Goal: Task Accomplishment & Management: Use online tool/utility

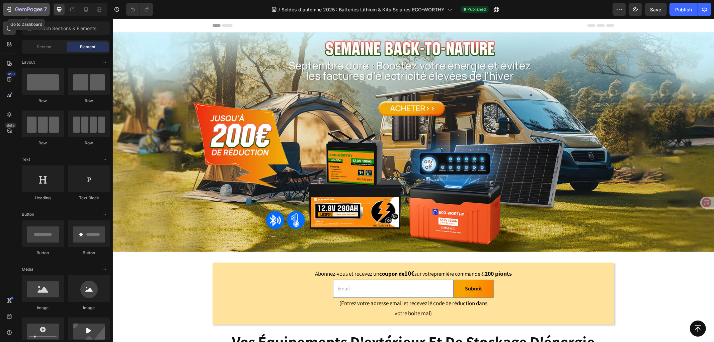
click at [25, 8] on icon "button" at bounding box center [24, 9] width 4 height 3
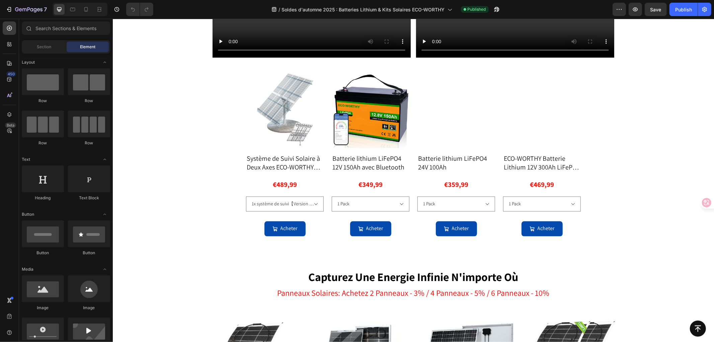
scroll to position [1010, 0]
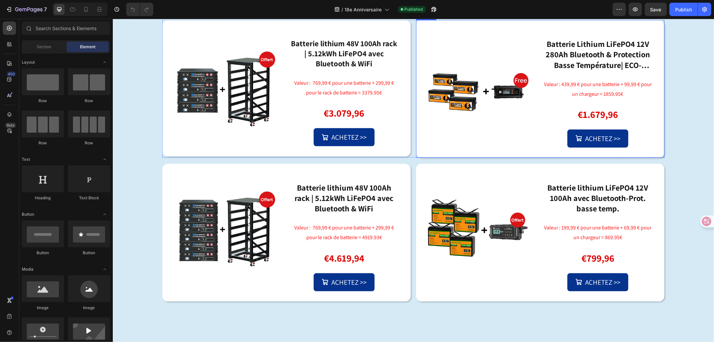
scroll to position [594, 0]
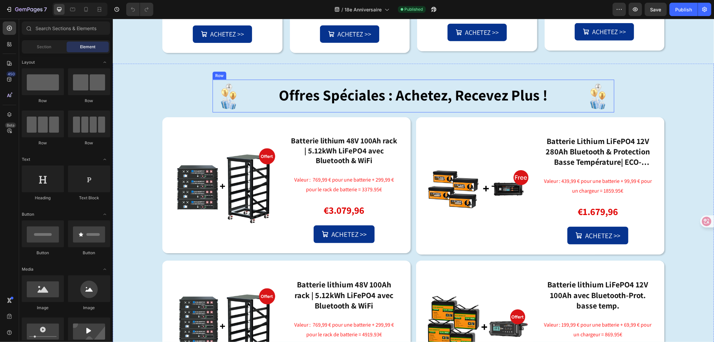
click at [460, 112] on div "offres spéciales : achetez, recevez plus ! Heading" at bounding box center [412, 95] width 325 height 32
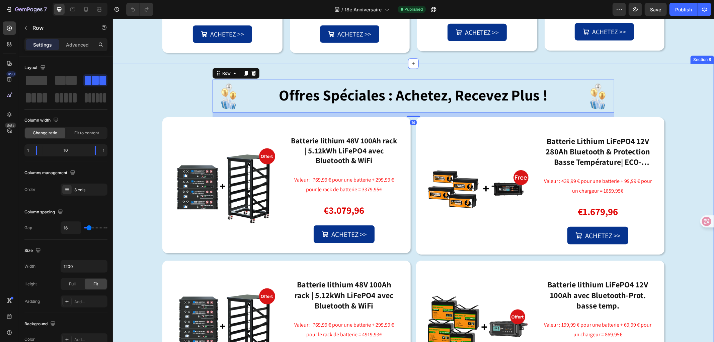
click at [666, 164] on div "Image offres spéciales : achetez, recevez plus ! Heading Image Row 14 Image Bat…" at bounding box center [412, 230] width 601 height 334
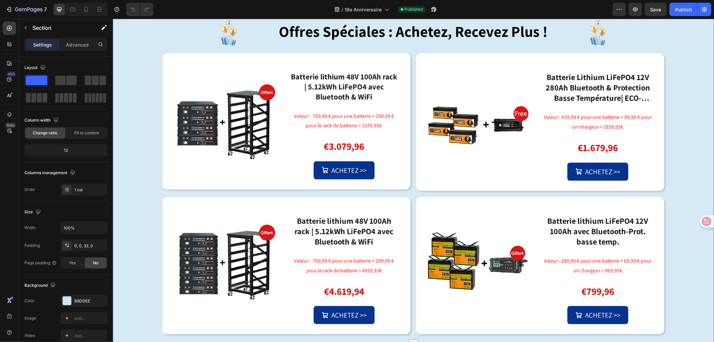
scroll to position [669, 0]
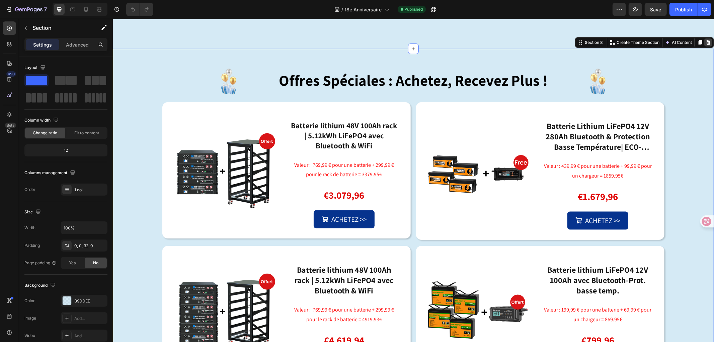
click at [705, 42] on icon at bounding box center [707, 41] width 5 height 5
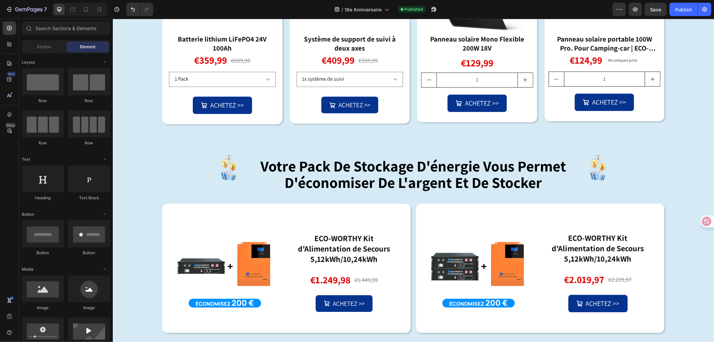
scroll to position [1152, 0]
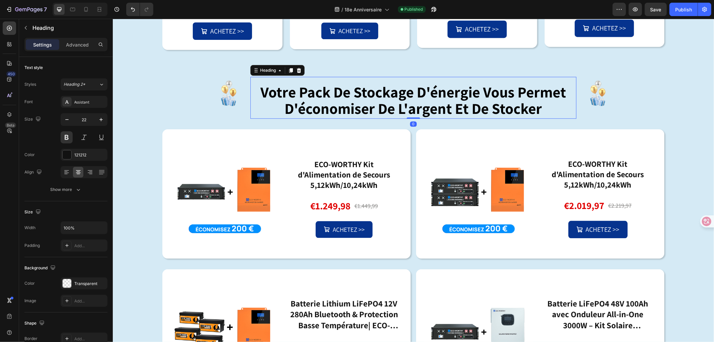
click at [454, 111] on strong "votre pack de stockage d'énergie vous permet d'économiser de l'argent et de sto…" at bounding box center [412, 100] width 305 height 36
click at [539, 105] on h2 "votre pack de stockage d'énergie vous permet d'économiser de l'argent et de sto…" at bounding box center [412, 101] width 325 height 34
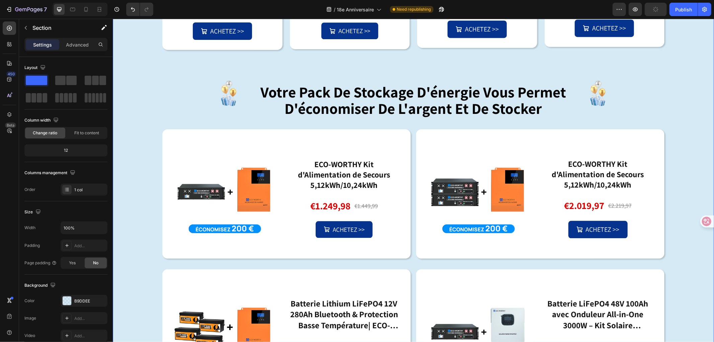
click at [457, 112] on strong "votre pack de stockage d'énergie vous permet d'économiser de l'argent et de sto…" at bounding box center [412, 100] width 305 height 36
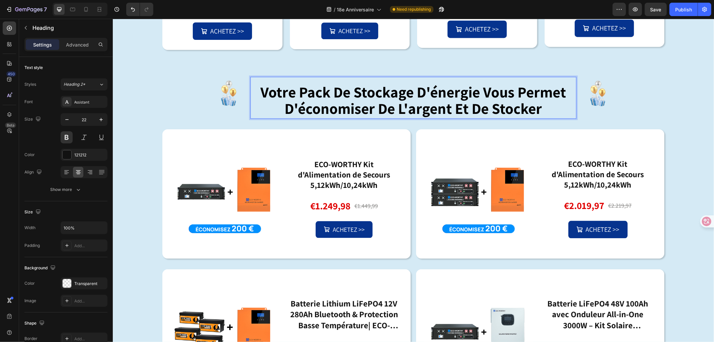
drag, startPoint x: 544, startPoint y: 111, endPoint x: 544, endPoint y: 101, distance: 9.7
click at [544, 101] on p "votre pack de stockage d'énergie vous permet d'économiser de l'argent et de sto…" at bounding box center [413, 101] width 324 height 32
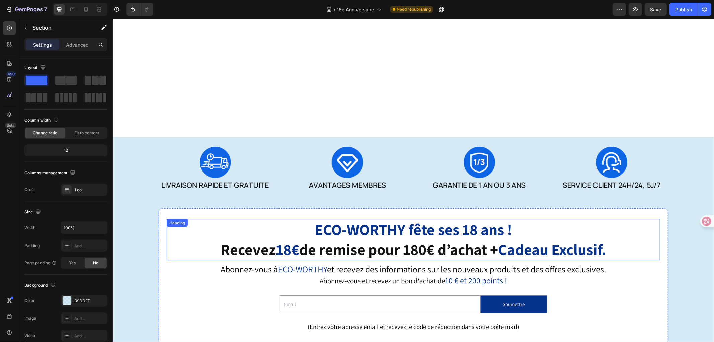
scroll to position [149, 0]
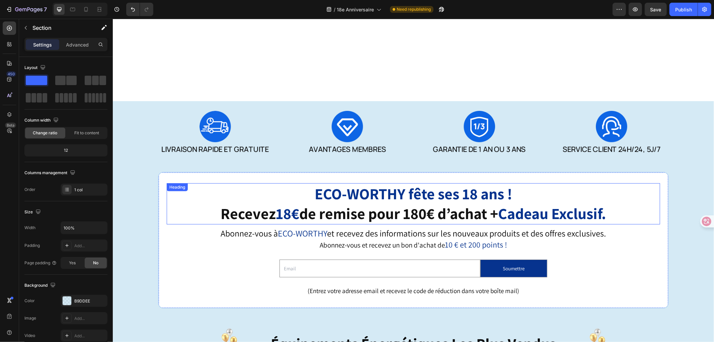
click at [516, 208] on strong "Cadeau Exclusif." at bounding box center [552, 213] width 108 height 20
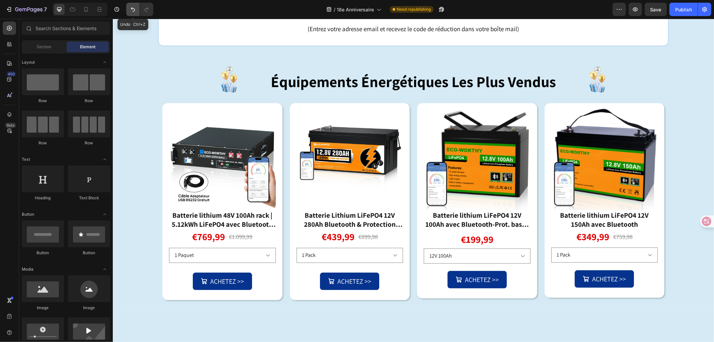
click at [133, 10] on icon "Undo/Redo" at bounding box center [132, 9] width 7 height 7
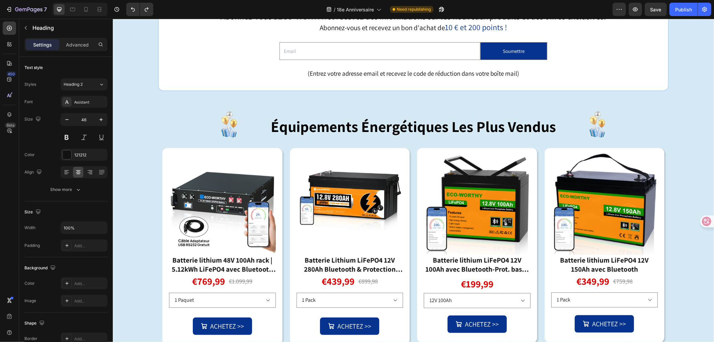
drag, startPoint x: 577, startPoint y: 219, endPoint x: 586, endPoint y: 217, distance: 8.5
drag, startPoint x: 545, startPoint y: 209, endPoint x: 302, endPoint y: 189, distance: 244.0
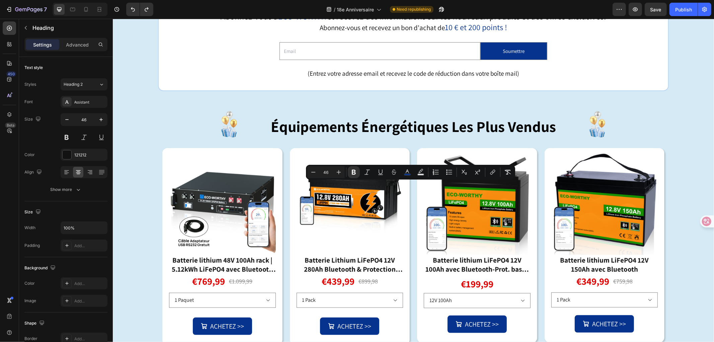
copy p "ECO-WORTHY fête ses 18 ans ! Recevez 18€ de remise pour 180€ d’achat + Cadeau E…"
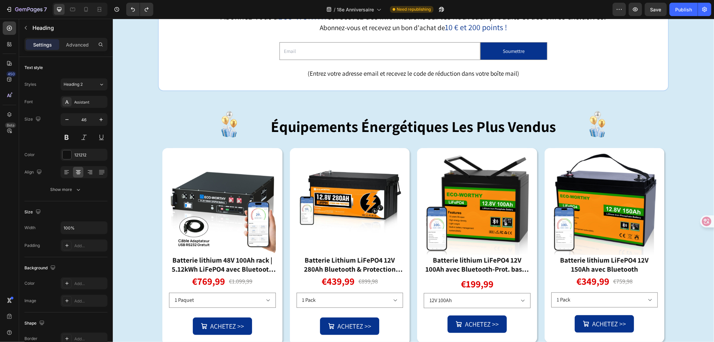
drag, startPoint x: 513, startPoint y: 195, endPoint x: 307, endPoint y: 191, distance: 206.4
drag, startPoint x: 533, startPoint y: 209, endPoint x: 574, endPoint y: 213, distance: 41.3
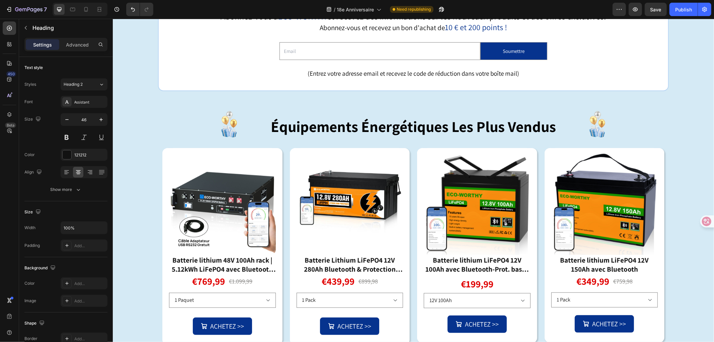
drag, startPoint x: 613, startPoint y: 211, endPoint x: 231, endPoint y: 192, distance: 382.5
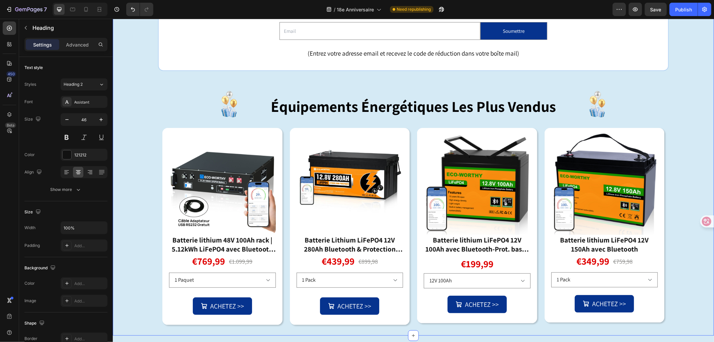
click at [671, 185] on div "Image 🍂 Promo d’Automne Éco-Worthy 🍂 Heading 10 Abonnez-vous à ECO-WORTHY et re…" at bounding box center [412, 109] width 601 height 451
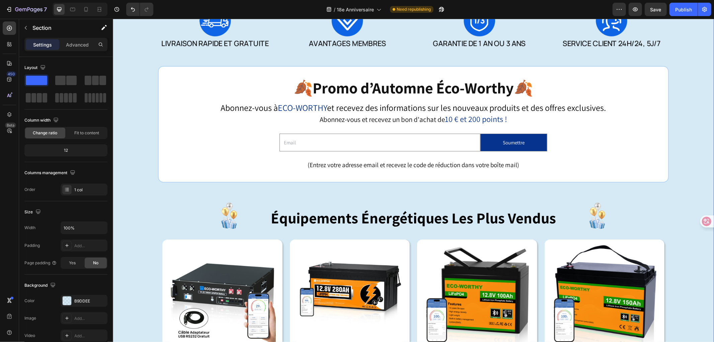
scroll to position [0, 0]
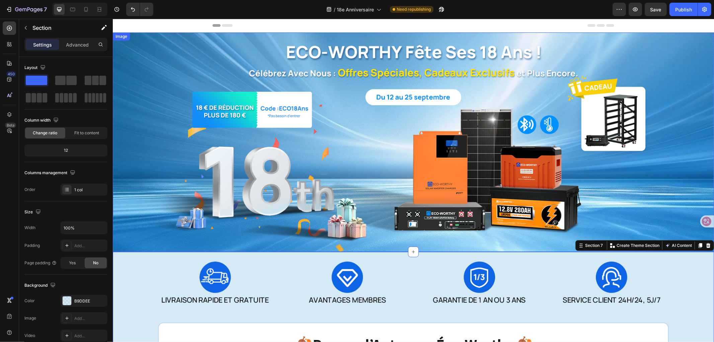
click at [418, 188] on img at bounding box center [412, 141] width 601 height 219
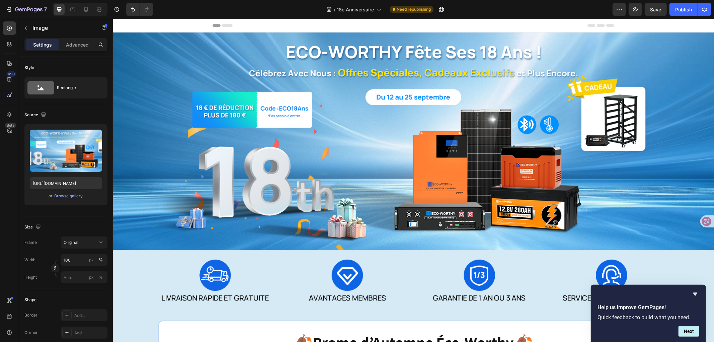
click at [343, 150] on img at bounding box center [412, 141] width 601 height 219
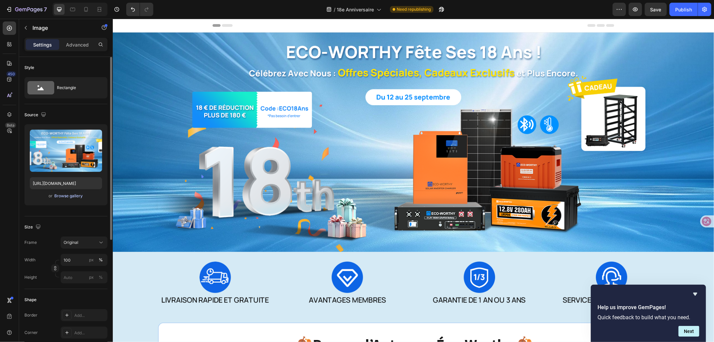
click at [65, 195] on div "Browse gallery" at bounding box center [69, 196] width 28 height 6
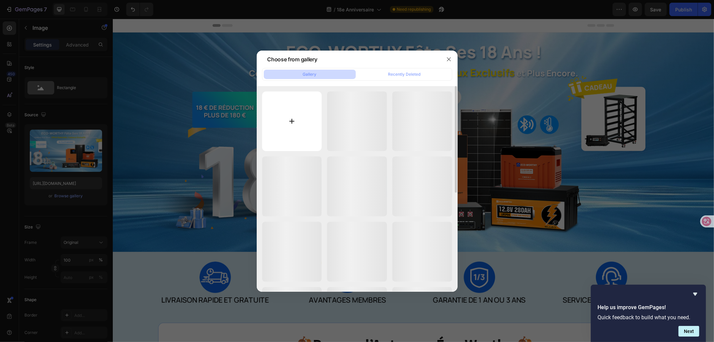
click at [297, 117] on input "file" at bounding box center [292, 121] width 60 height 60
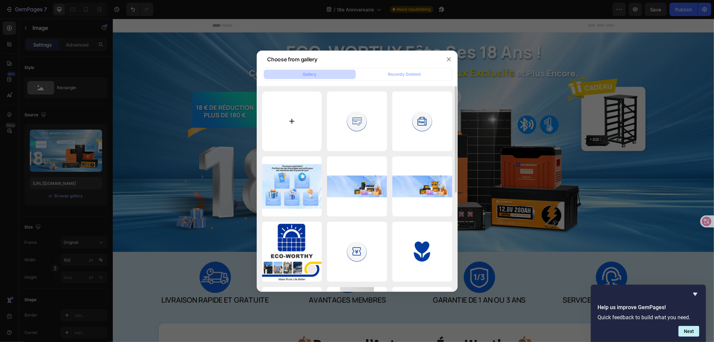
type input "C:\fakepath\未标题-1.jpg"
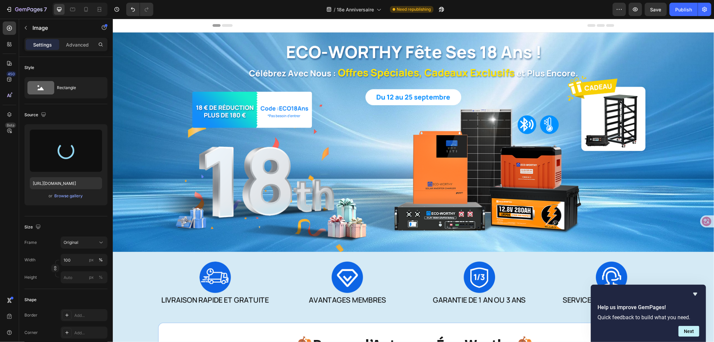
type input "https://cdn.shopify.com/s/files/1/0598/0979/2172/files/gempages_490570720003228…"
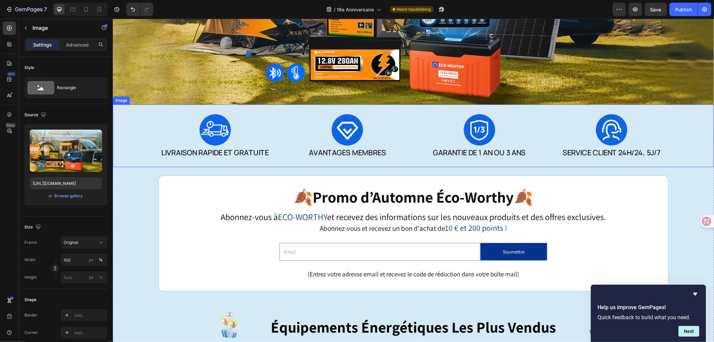
scroll to position [149, 0]
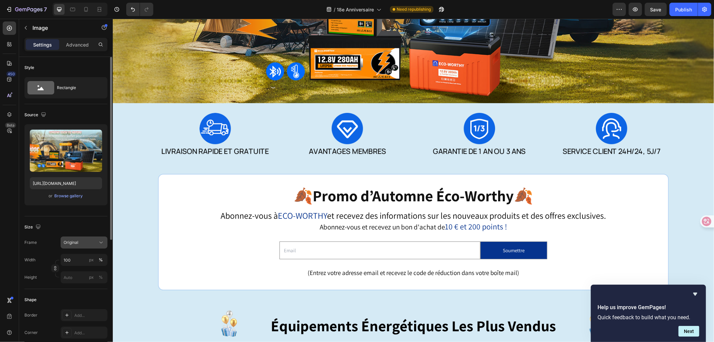
click at [85, 242] on div "Original" at bounding box center [80, 242] width 33 height 6
click at [75, 242] on span "Original" at bounding box center [71, 242] width 15 height 6
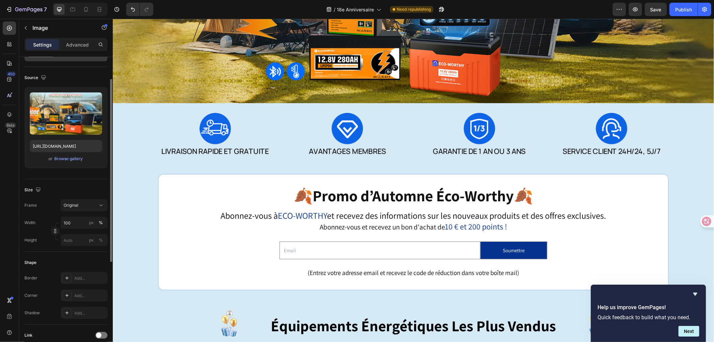
scroll to position [0, 0]
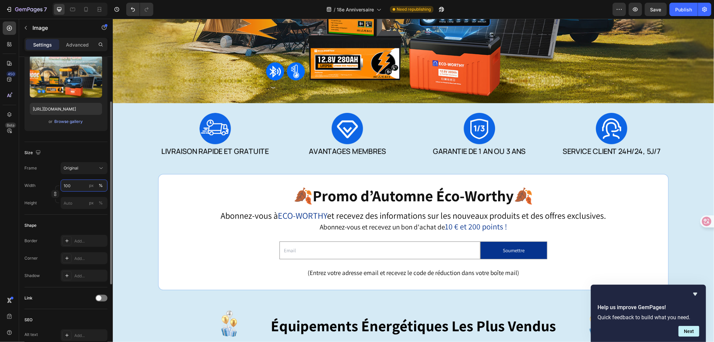
click at [81, 186] on input "100" at bounding box center [84, 185] width 47 height 12
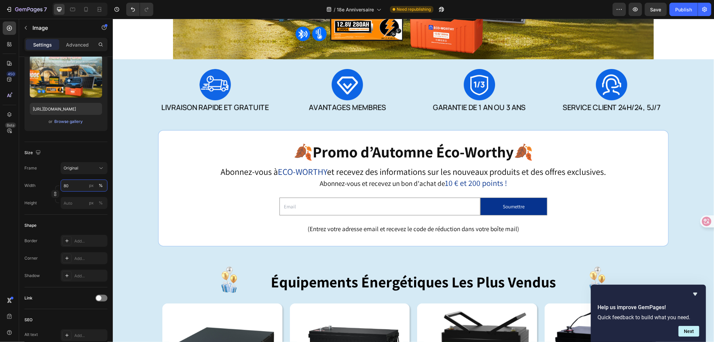
scroll to position [0, 0]
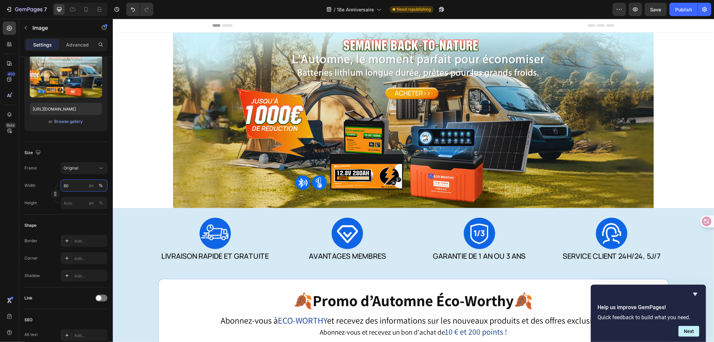
type input "80"
click at [686, 173] on div at bounding box center [412, 119] width 601 height 175
click at [114, 174] on div at bounding box center [412, 119] width 601 height 175
click at [125, 175] on div at bounding box center [412, 119] width 601 height 175
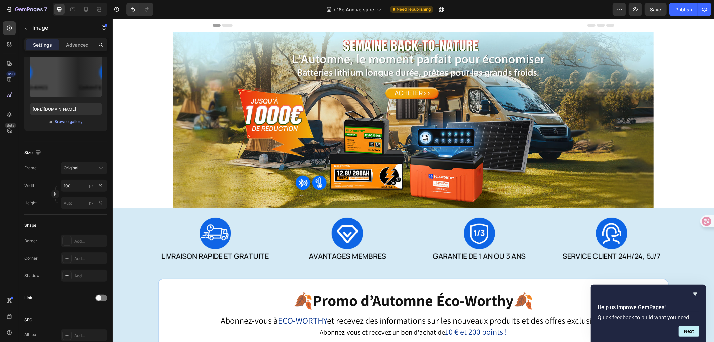
click at [145, 236] on img at bounding box center [412, 238] width 601 height 63
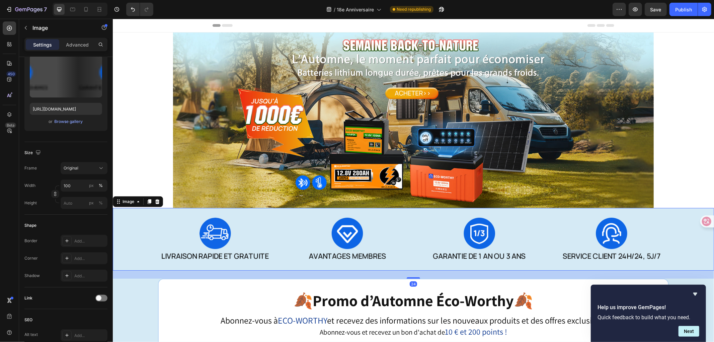
click at [143, 185] on div at bounding box center [412, 119] width 601 height 175
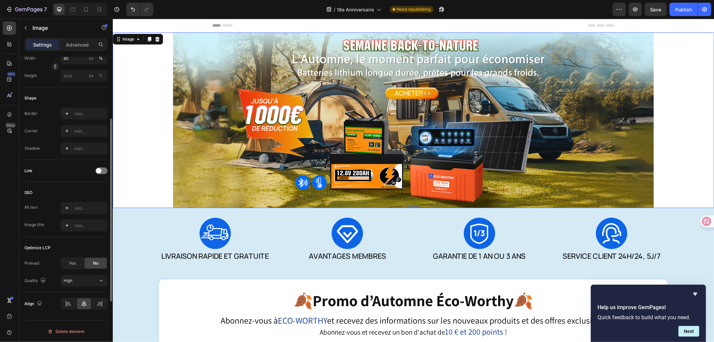
scroll to position [90, 0]
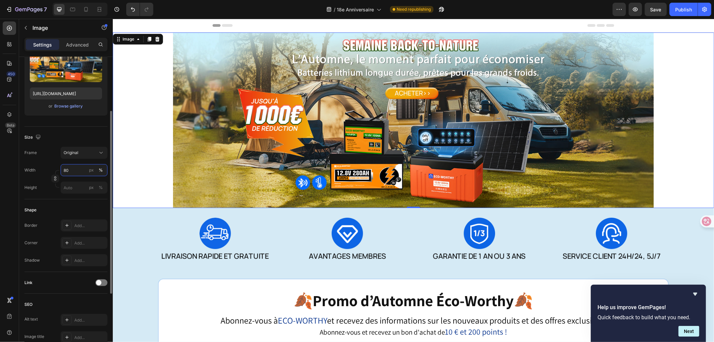
click at [72, 169] on input "80" at bounding box center [84, 170] width 47 height 12
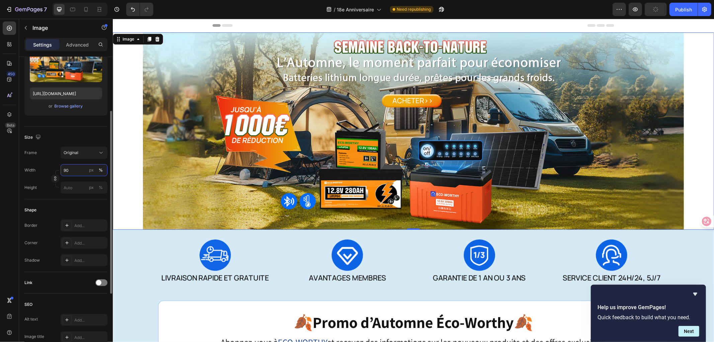
type input "90"
click at [45, 205] on div "Shape" at bounding box center [65, 209] width 83 height 11
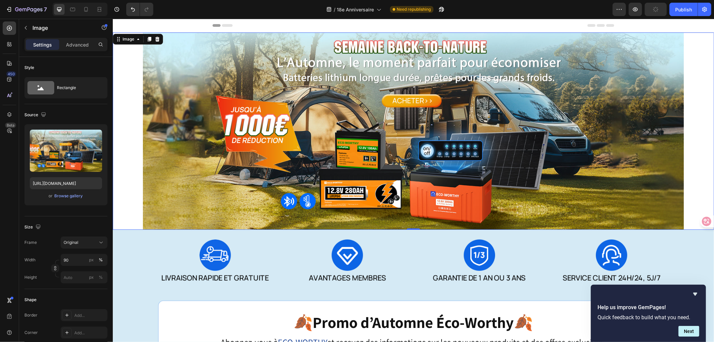
click at [83, 38] on div "Settings Advanced" at bounding box center [65, 44] width 83 height 13
click at [73, 43] on p "Advanced" at bounding box center [77, 44] width 23 height 7
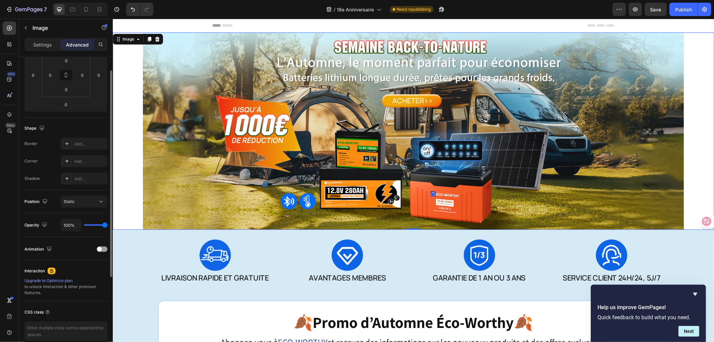
scroll to position [74, 0]
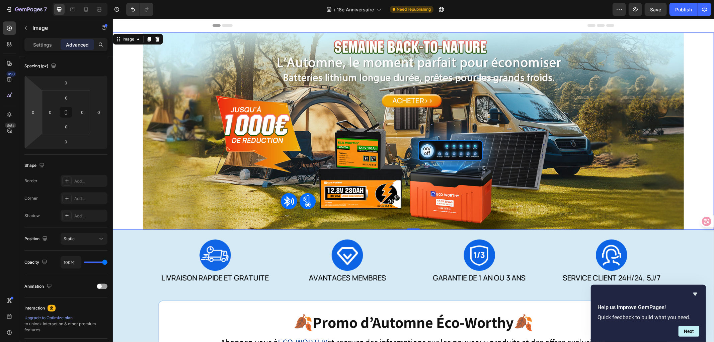
drag, startPoint x: 9, startPoint y: 28, endPoint x: 27, endPoint y: 40, distance: 22.4
click at [9, 28] on icon at bounding box center [9, 28] width 3 height 3
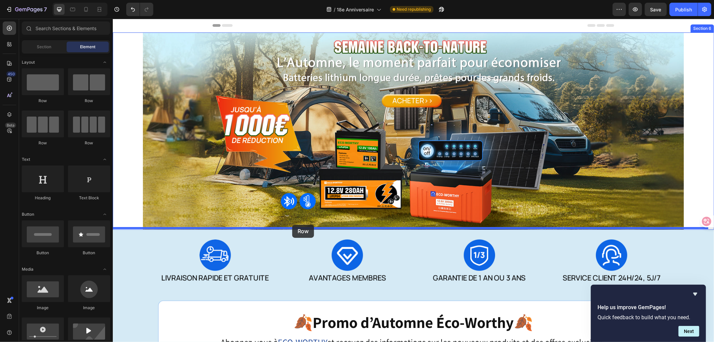
drag, startPoint x: 161, startPoint y: 109, endPoint x: 292, endPoint y: 224, distance: 175.2
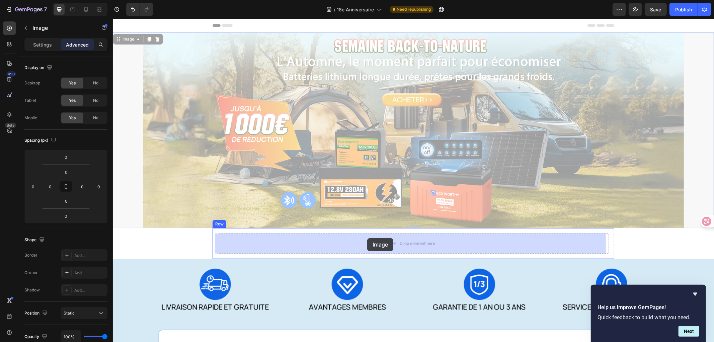
drag, startPoint x: 340, startPoint y: 135, endPoint x: 367, endPoint y: 238, distance: 106.0
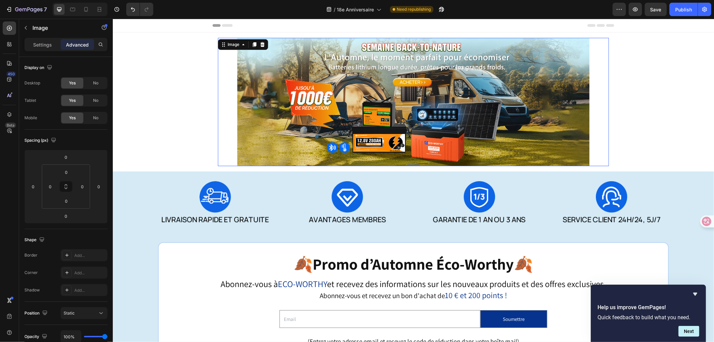
click at [604, 124] on div at bounding box center [412, 101] width 391 height 128
click at [257, 104] on img at bounding box center [413, 101] width 352 height 128
click at [42, 42] on p "Settings" at bounding box center [42, 44] width 19 height 7
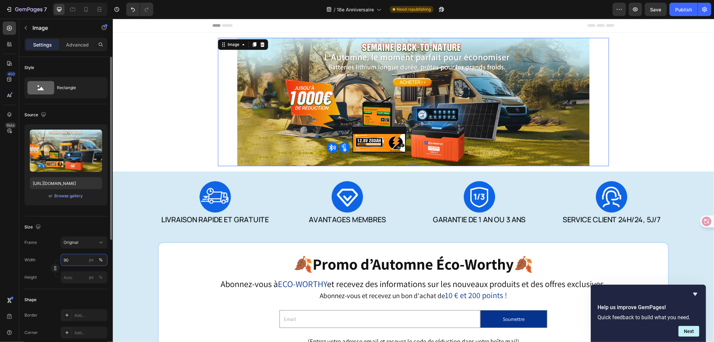
click at [72, 263] on input "90" at bounding box center [84, 260] width 47 height 12
drag, startPoint x: 79, startPoint y: 277, endPoint x: 110, endPoint y: 272, distance: 31.2
click at [79, 277] on p "Full 100%" at bounding box center [82, 276] width 39 height 6
type input "100"
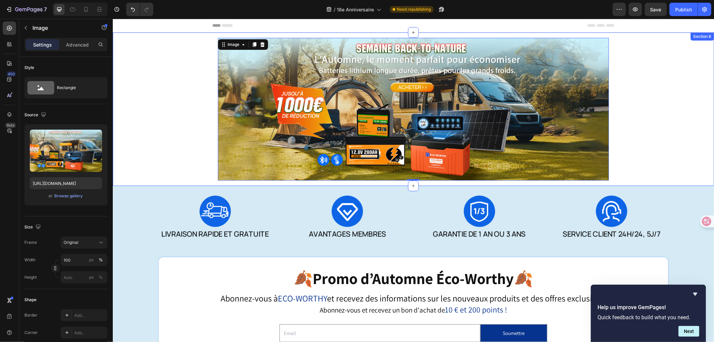
click at [646, 127] on div "Image 0 Row" at bounding box center [412, 108] width 601 height 153
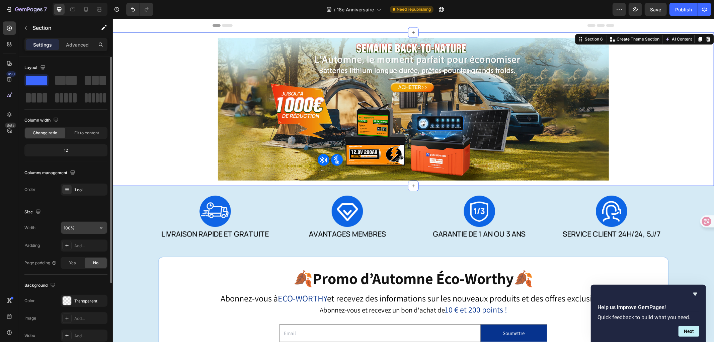
click at [79, 229] on input "100%" at bounding box center [84, 227] width 46 height 12
click at [99, 226] on icon "button" at bounding box center [101, 227] width 7 height 7
click at [68, 224] on input "100%" at bounding box center [84, 227] width 46 height 12
click at [71, 228] on input "100%" at bounding box center [84, 227] width 46 height 12
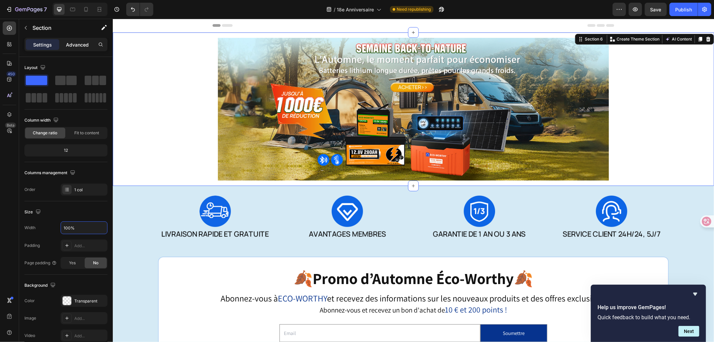
click at [78, 45] on p "Advanced" at bounding box center [77, 44] width 23 height 7
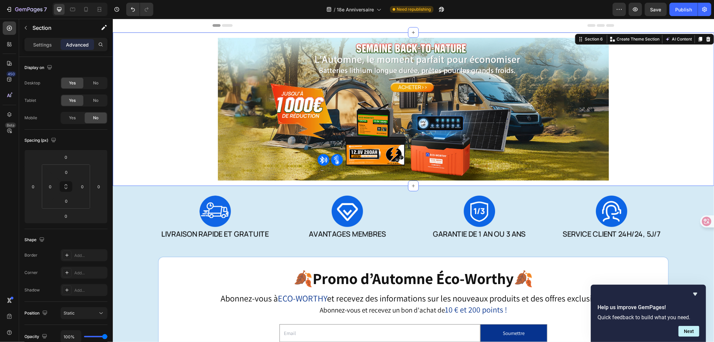
click at [139, 70] on div "Image Row" at bounding box center [412, 108] width 601 height 153
click at [41, 40] on div "Settings" at bounding box center [42, 44] width 33 height 11
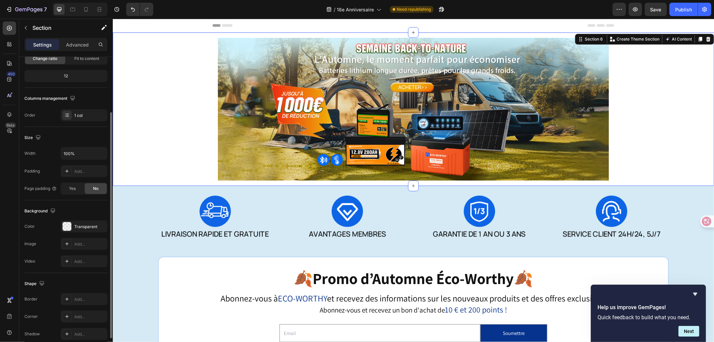
scroll to position [37, 0]
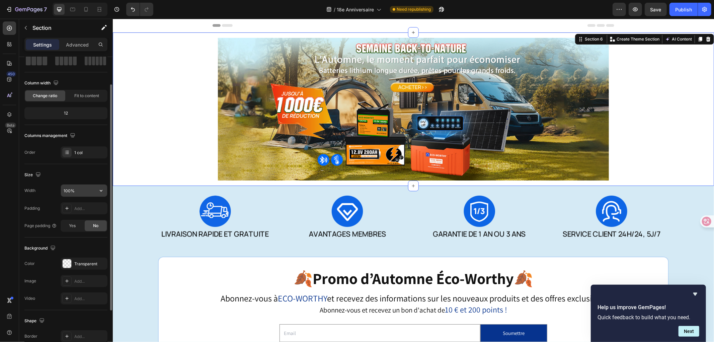
click at [78, 192] on input "100%" at bounding box center [84, 190] width 46 height 12
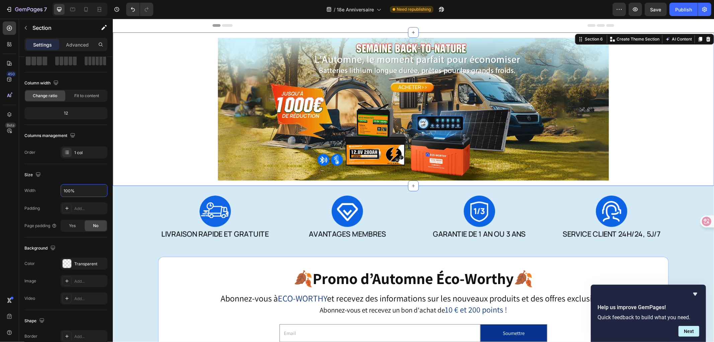
click at [189, 131] on div "Image Row" at bounding box center [412, 108] width 601 height 153
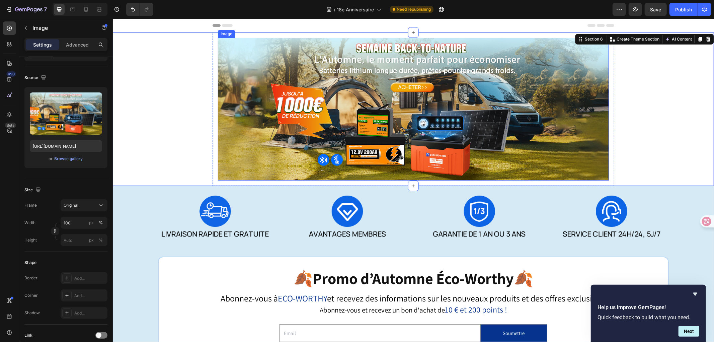
click at [422, 114] on img at bounding box center [412, 108] width 391 height 143
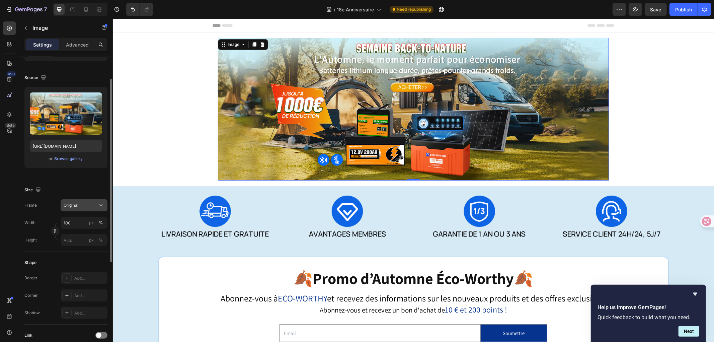
click at [85, 205] on div "Original" at bounding box center [80, 205] width 33 height 6
click at [76, 248] on span "Horizontal" at bounding box center [73, 247] width 20 height 7
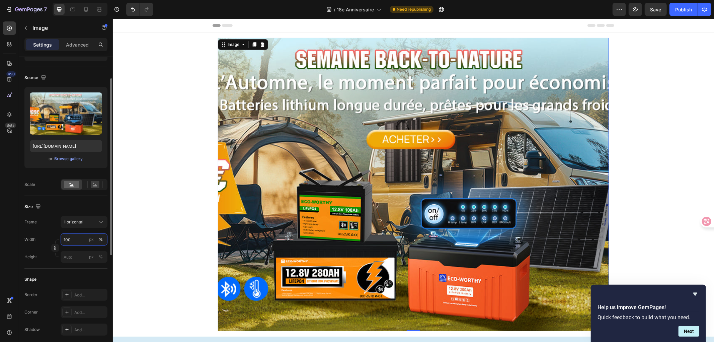
click at [78, 238] on input "100" at bounding box center [84, 239] width 47 height 12
click at [93, 224] on div "Horizontal" at bounding box center [80, 222] width 33 height 6
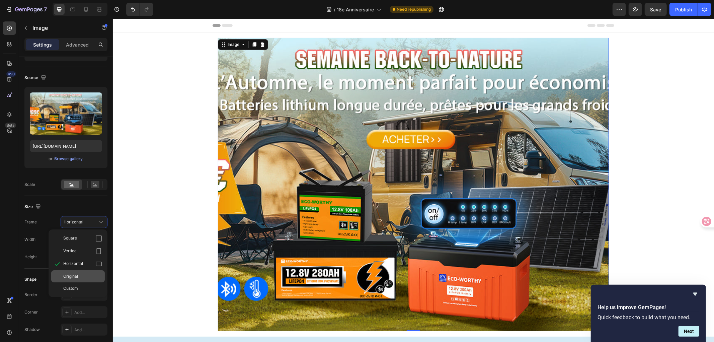
click at [70, 273] on span "Original" at bounding box center [70, 276] width 15 height 6
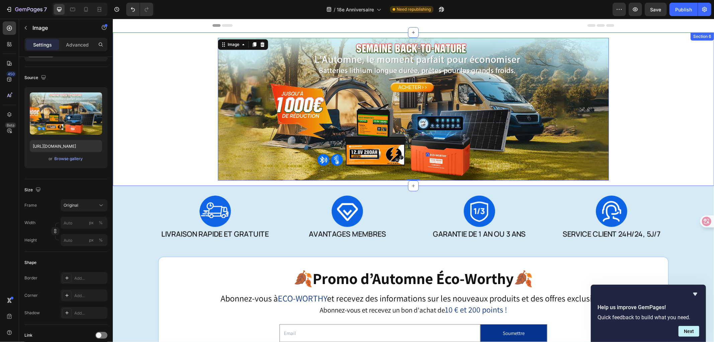
click at [202, 135] on div "Image 0 Row" at bounding box center [412, 108] width 601 height 153
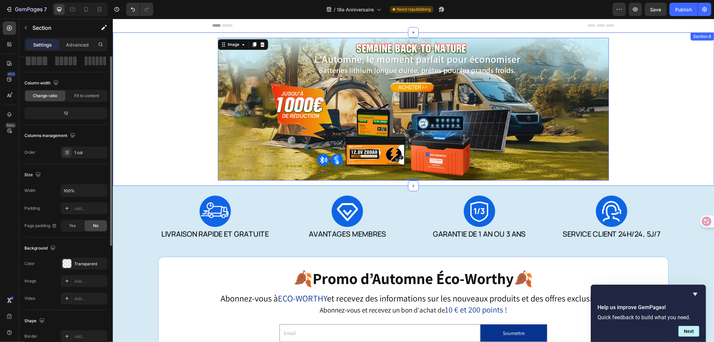
scroll to position [0, 0]
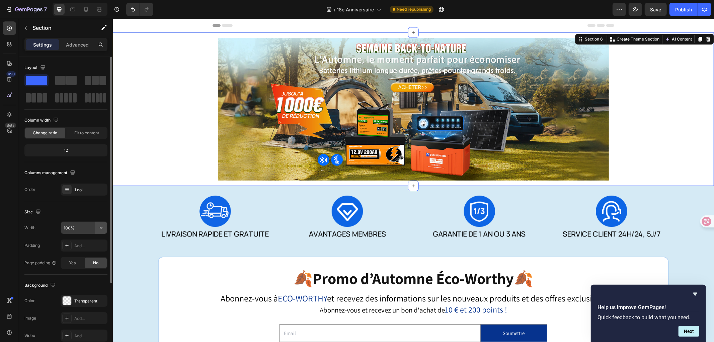
click at [96, 228] on button "button" at bounding box center [101, 227] width 12 height 12
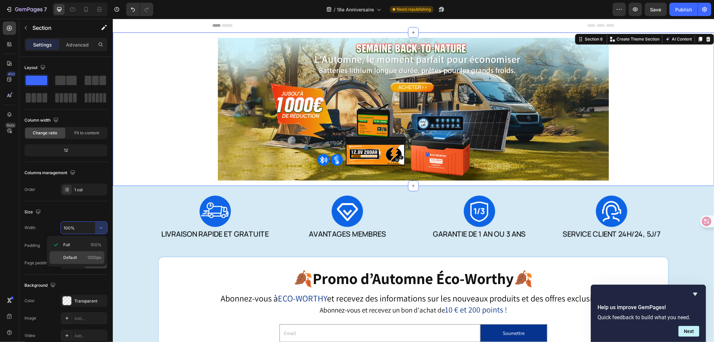
click at [78, 257] on p "Default 1200px" at bounding box center [82, 257] width 38 height 6
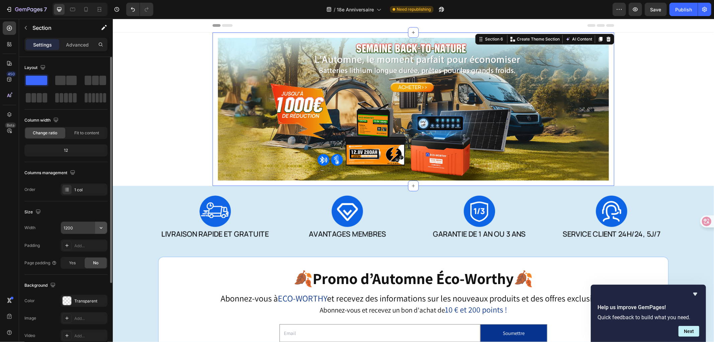
click at [96, 229] on button "button" at bounding box center [101, 227] width 12 height 12
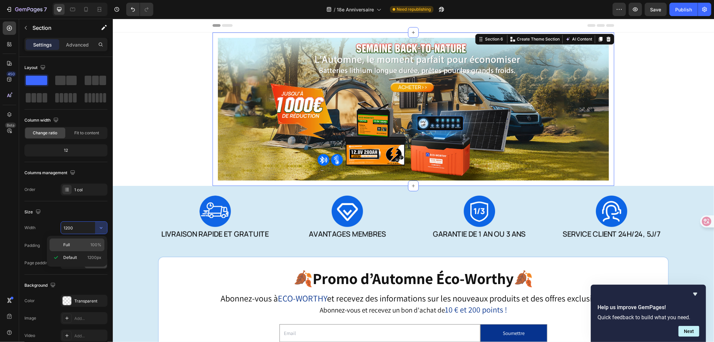
click at [91, 242] on span "100%" at bounding box center [95, 245] width 11 height 6
type input "100%"
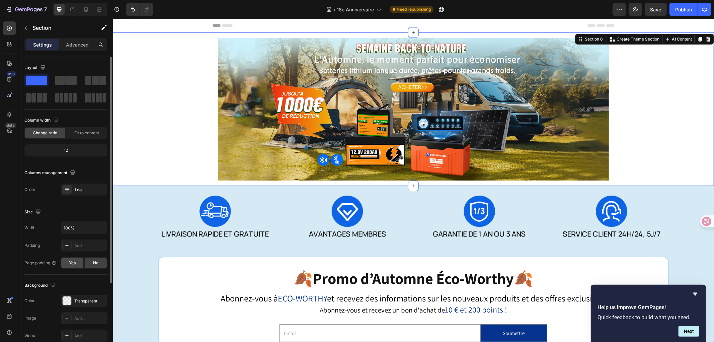
click at [72, 265] on span "Yes" at bounding box center [72, 263] width 7 height 6
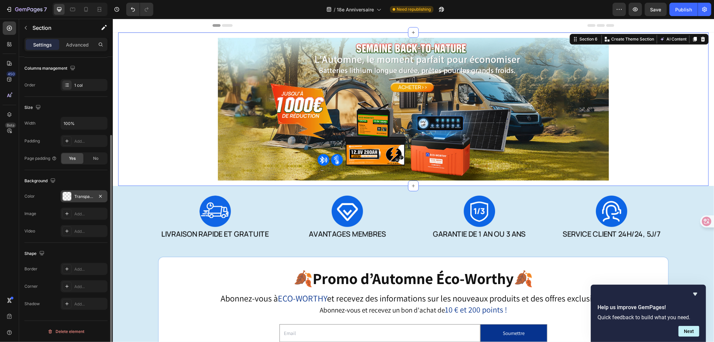
click at [83, 198] on div "Transparent" at bounding box center [83, 196] width 19 height 6
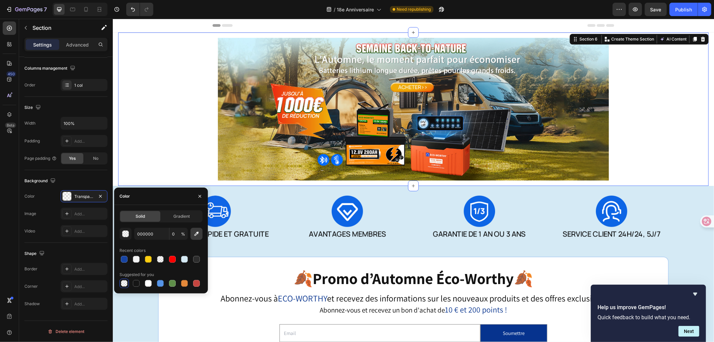
click at [198, 233] on icon "button" at bounding box center [196, 233] width 4 height 4
type input "D5EBF5"
type input "100"
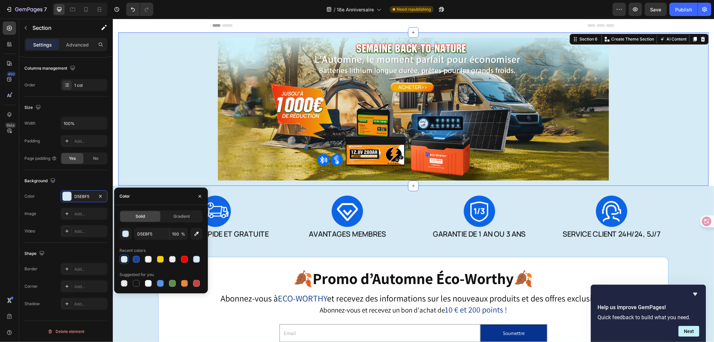
click at [706, 85] on section "Image Row Section 6 Create Theme Section AI Content Write with GemAI What would…" at bounding box center [412, 108] width 601 height 153
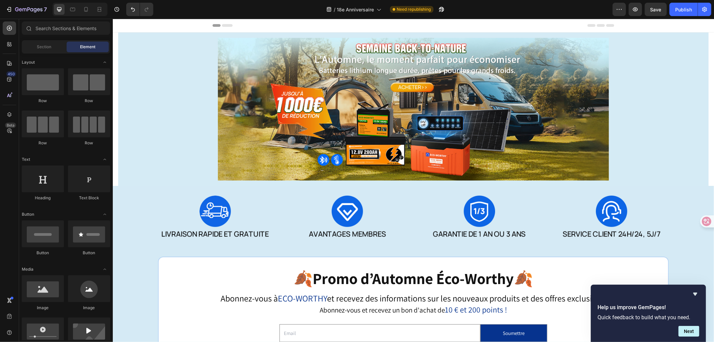
click at [706, 85] on section "Image Row Section 6" at bounding box center [412, 108] width 601 height 153
click at [114, 156] on section "Image Row Section 6" at bounding box center [412, 108] width 601 height 153
click at [128, 157] on div "Image Row" at bounding box center [413, 108] width 590 height 153
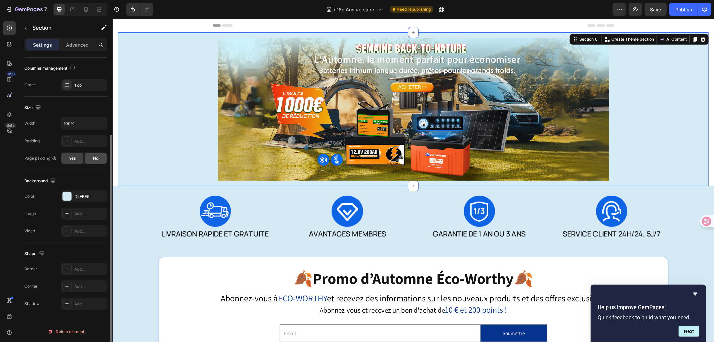
click at [94, 156] on span "No" at bounding box center [95, 158] width 5 height 6
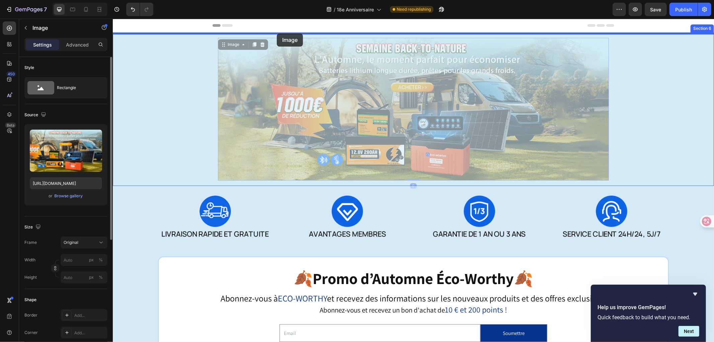
drag, startPoint x: 315, startPoint y: 118, endPoint x: 277, endPoint y: 34, distance: 93.1
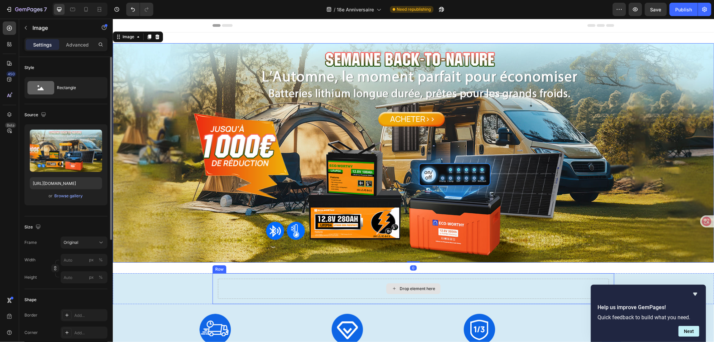
click at [415, 279] on div "Drop element here" at bounding box center [412, 288] width 391 height 20
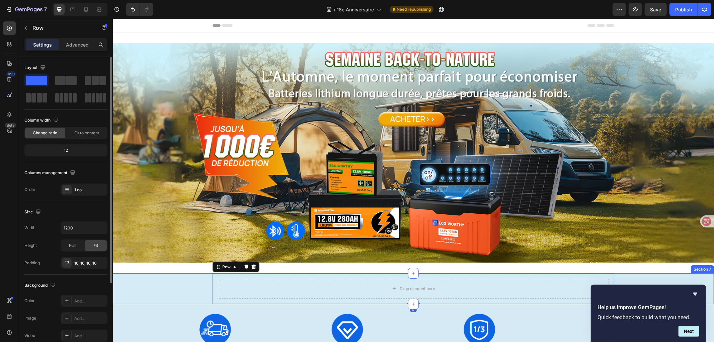
click at [182, 282] on div "Drop element here Row 0" at bounding box center [412, 288] width 601 height 31
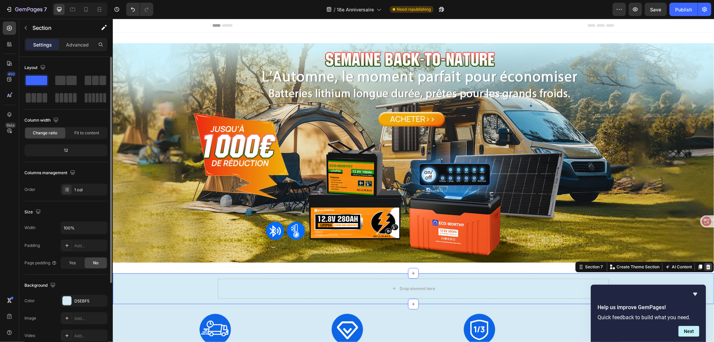
click at [705, 265] on icon at bounding box center [707, 266] width 4 height 5
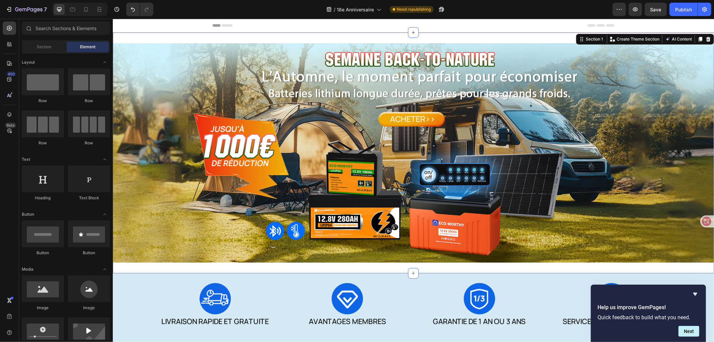
click at [489, 262] on div "Image Section 1 Create Theme Section AI Content Write with GemAI What would you…" at bounding box center [412, 152] width 601 height 241
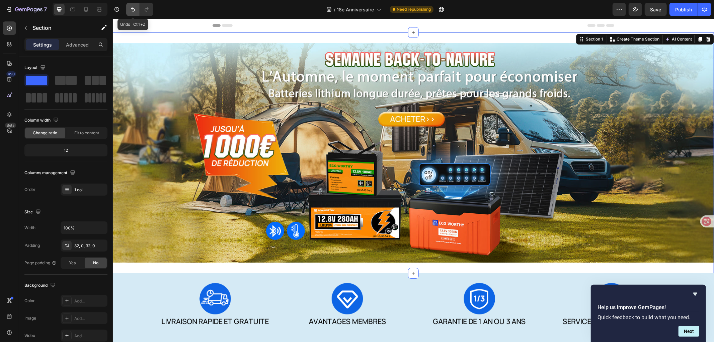
click at [135, 8] on icon "Undo/Redo" at bounding box center [132, 9] width 7 height 7
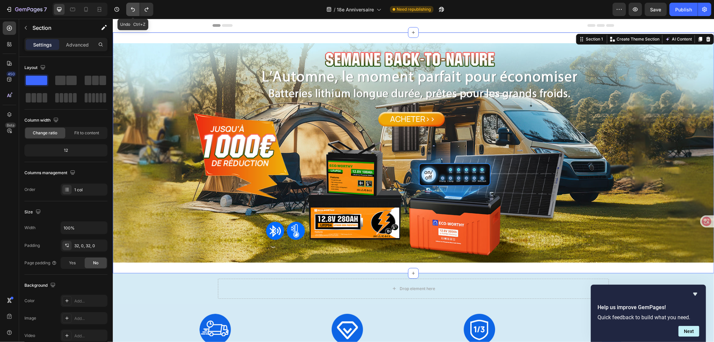
click at [135, 8] on icon "Undo/Redo" at bounding box center [132, 9] width 7 height 7
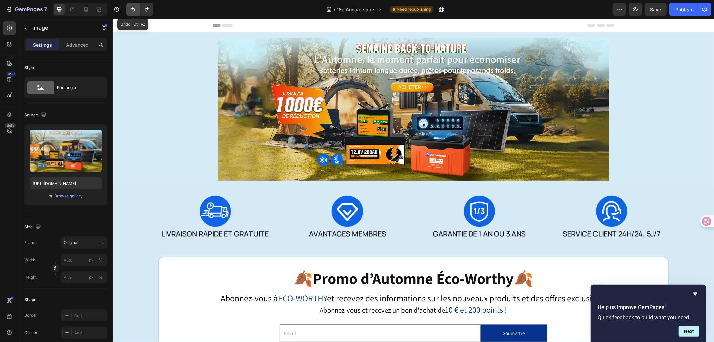
click at [135, 8] on icon "Undo/Redo" at bounding box center [132, 9] width 7 height 7
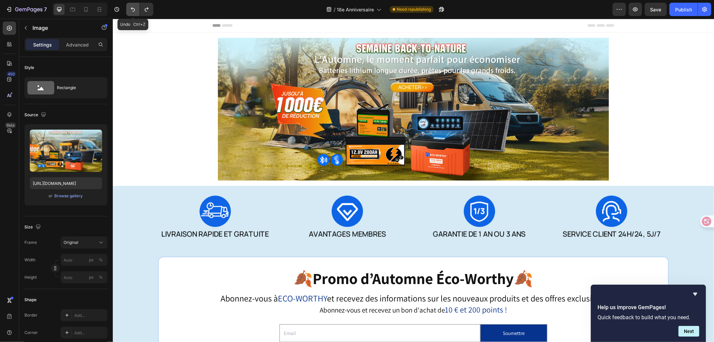
click at [135, 8] on icon "Undo/Redo" at bounding box center [132, 9] width 7 height 7
click at [134, 8] on icon "Undo/Redo" at bounding box center [133, 9] width 4 height 4
click at [134, 7] on icon "Undo/Redo" at bounding box center [132, 9] width 7 height 7
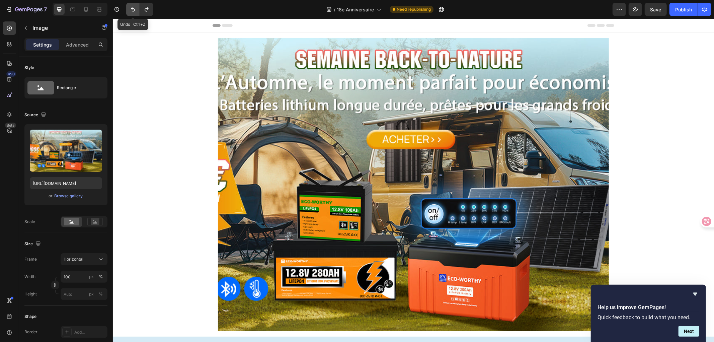
click at [133, 10] on icon "Undo/Redo" at bounding box center [132, 9] width 7 height 7
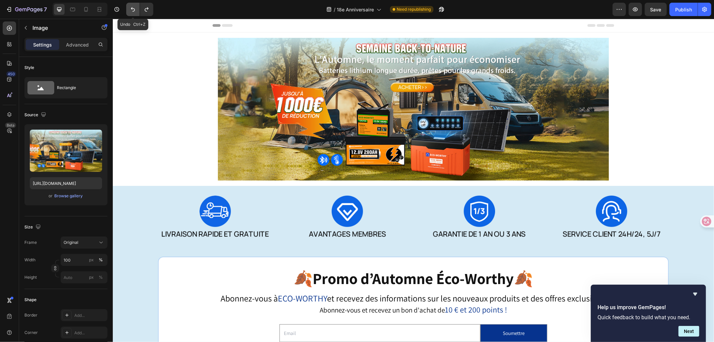
click at [134, 10] on icon "Undo/Redo" at bounding box center [132, 9] width 7 height 7
click at [132, 5] on button "Undo/Redo" at bounding box center [132, 9] width 13 height 13
click at [131, 10] on icon "Undo/Redo" at bounding box center [132, 9] width 7 height 7
click at [131, 7] on icon "Undo/Redo" at bounding box center [132, 9] width 7 height 7
click at [133, 11] on icon "Undo/Redo" at bounding box center [133, 9] width 4 height 4
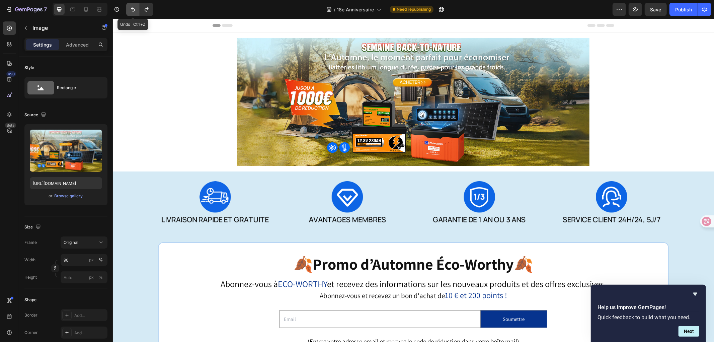
click at [132, 10] on icon "Undo/Redo" at bounding box center [132, 9] width 7 height 7
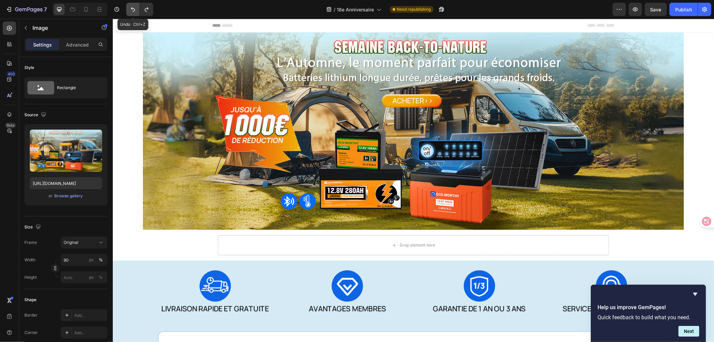
click at [133, 10] on icon "Undo/Redo" at bounding box center [132, 9] width 7 height 7
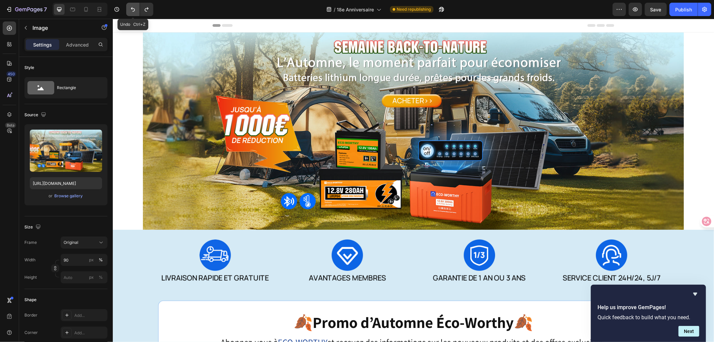
click at [133, 8] on icon "Undo/Redo" at bounding box center [133, 9] width 4 height 4
click at [134, 11] on icon "Undo/Redo" at bounding box center [132, 9] width 7 height 7
click at [133, 6] on icon "Undo/Redo" at bounding box center [132, 9] width 7 height 7
click at [134, 8] on icon "Undo/Redo" at bounding box center [132, 9] width 7 height 7
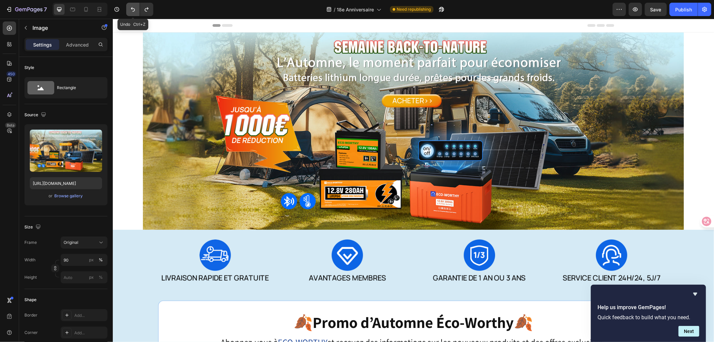
click at [132, 8] on icon "Undo/Redo" at bounding box center [133, 9] width 4 height 4
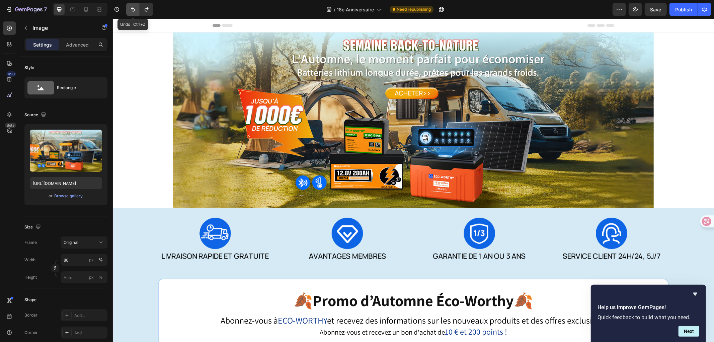
click at [133, 7] on icon "Undo/Redo" at bounding box center [132, 9] width 7 height 7
click at [147, 77] on div at bounding box center [412, 119] width 601 height 175
click at [135, 6] on icon "Undo/Redo" at bounding box center [132, 9] width 7 height 7
type input "100"
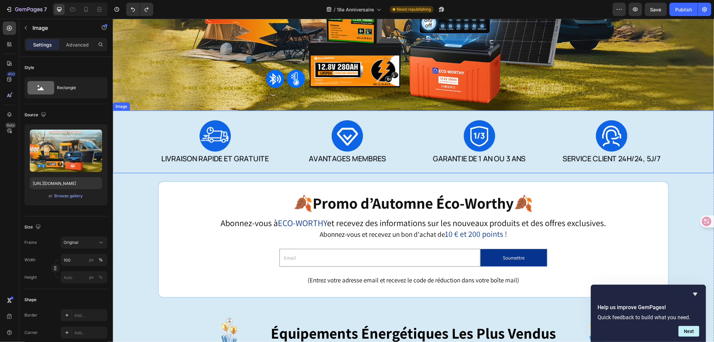
scroll to position [149, 0]
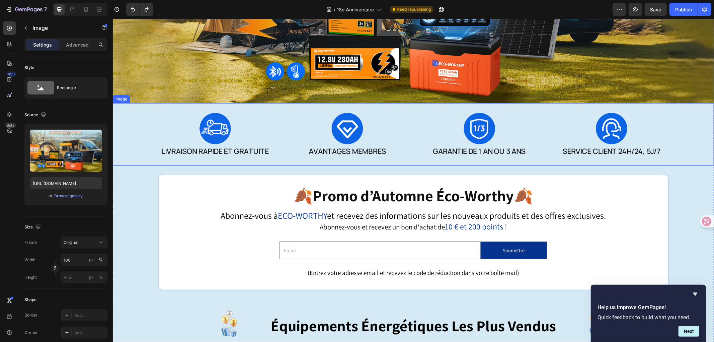
click at [699, 147] on img at bounding box center [412, 134] width 601 height 63
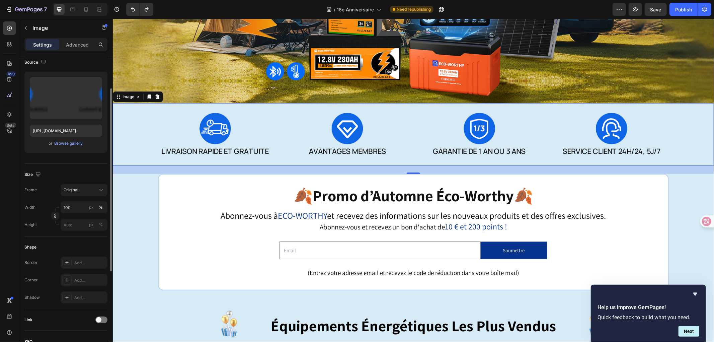
scroll to position [0, 0]
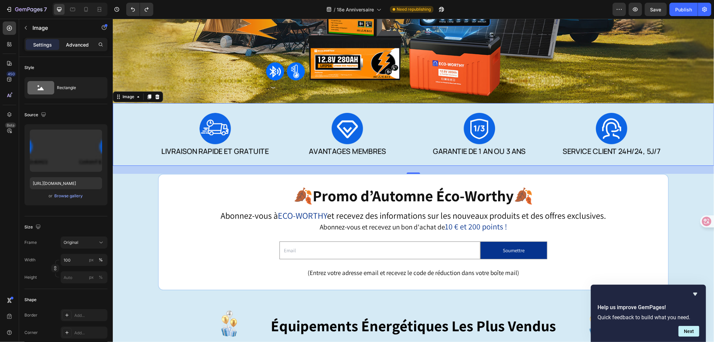
click at [80, 44] on p "Advanced" at bounding box center [77, 44] width 23 height 7
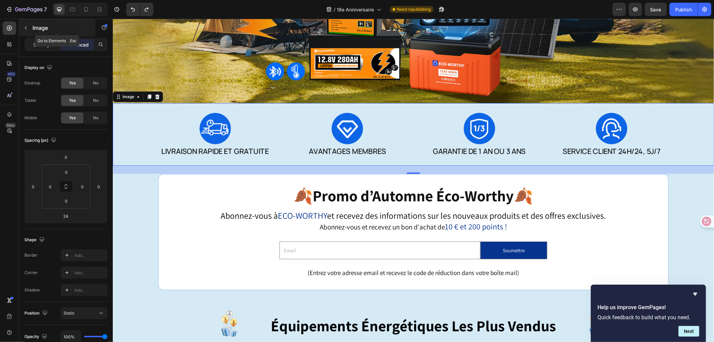
click at [28, 29] on icon "button" at bounding box center [25, 27] width 5 height 5
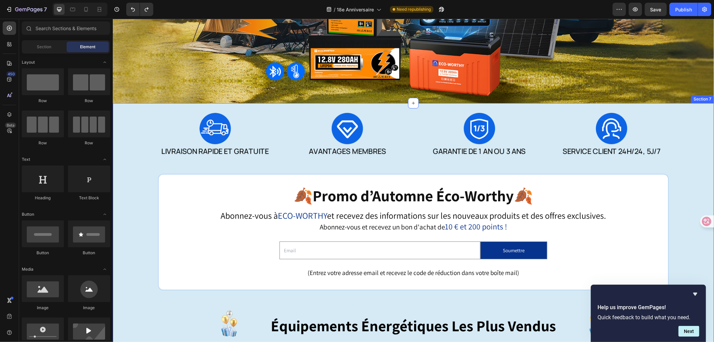
click at [128, 172] on div "Image 🍂 Promo d’Automne Éco-Worthy 🍂 Heading Abonnez-vous à ECO-WORTHY et recev…" at bounding box center [412, 328] width 601 height 451
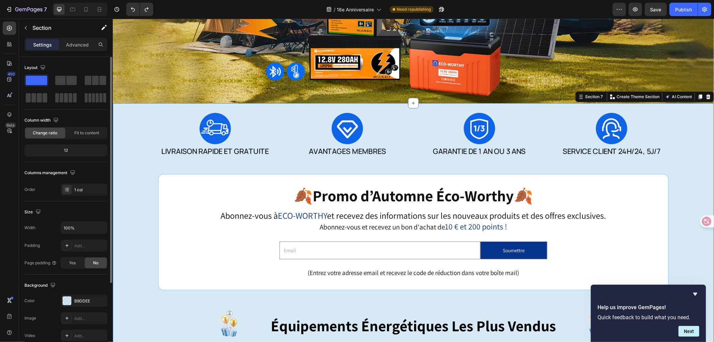
scroll to position [37, 0]
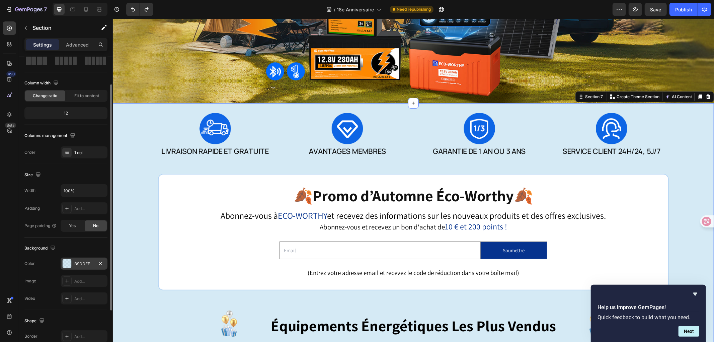
click at [65, 266] on div at bounding box center [67, 263] width 9 height 9
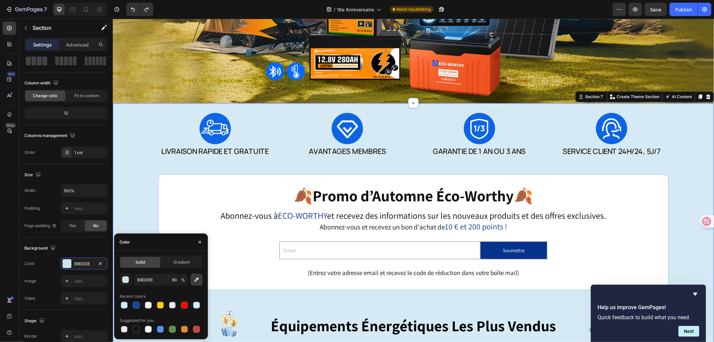
click at [193, 282] on icon "button" at bounding box center [196, 279] width 7 height 7
type input "C9B265"
type input "100"
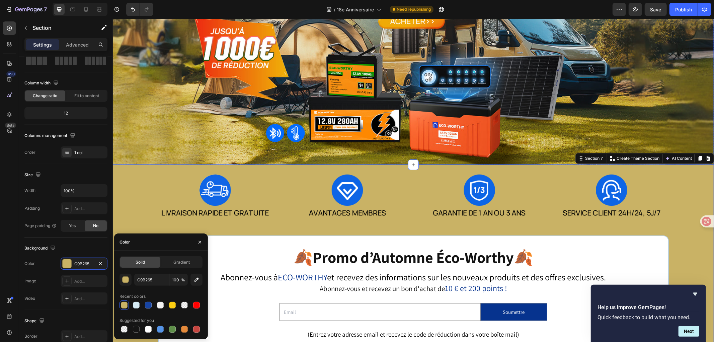
scroll to position [149, 0]
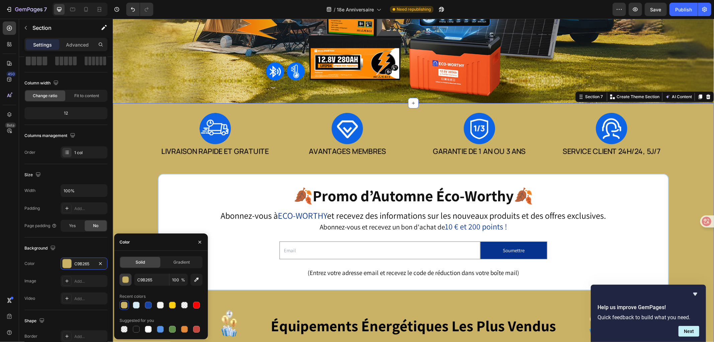
click at [125, 280] on div "button" at bounding box center [125, 279] width 7 height 7
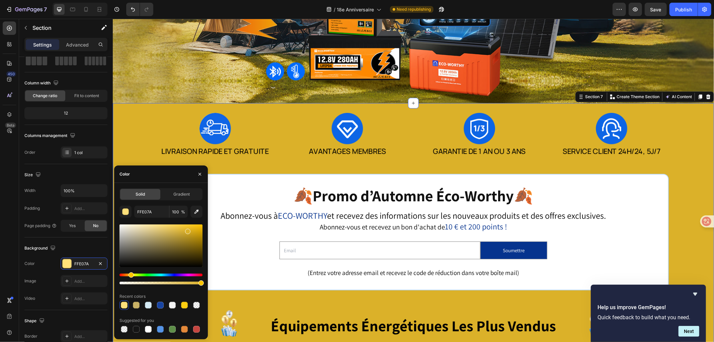
drag, startPoint x: 163, startPoint y: 235, endPoint x: 164, endPoint y: 253, distance: 18.1
click at [187, 230] on div at bounding box center [160, 245] width 83 height 42
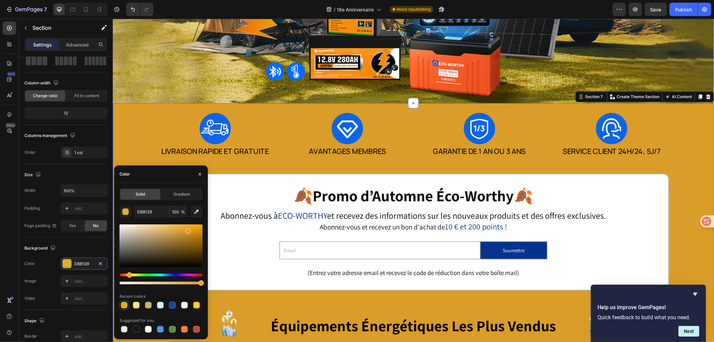
click at [128, 275] on div "Hue" at bounding box center [129, 274] width 5 height 5
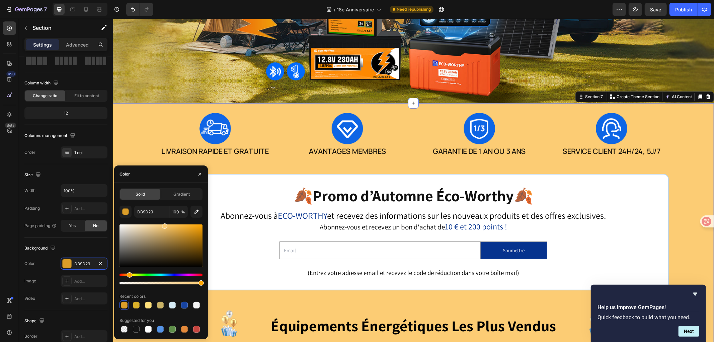
drag, startPoint x: 188, startPoint y: 230, endPoint x: 164, endPoint y: 224, distance: 24.3
click at [164, 224] on div at bounding box center [164, 225] width 5 height 5
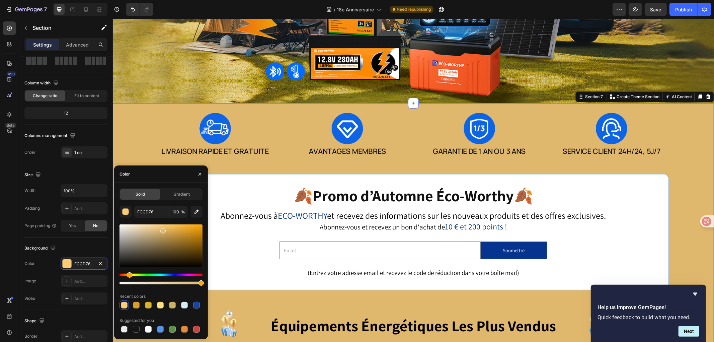
drag, startPoint x: 164, startPoint y: 226, endPoint x: 162, endPoint y: 229, distance: 3.9
click at [162, 229] on div at bounding box center [162, 230] width 5 height 5
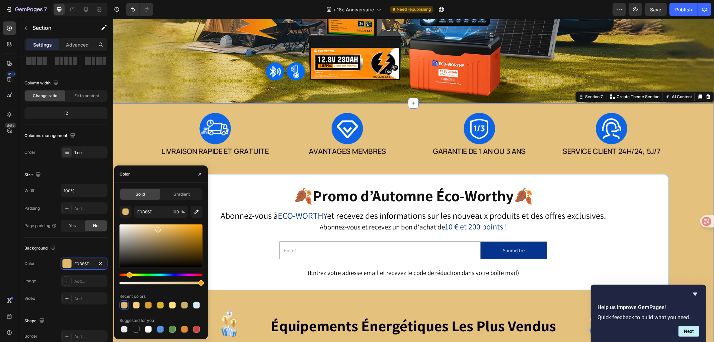
drag, startPoint x: 164, startPoint y: 231, endPoint x: 157, endPoint y: 228, distance: 8.1
click at [157, 228] on div at bounding box center [157, 229] width 5 height 5
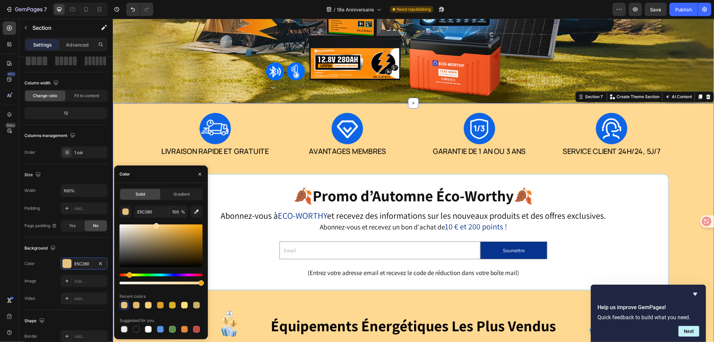
drag, startPoint x: 156, startPoint y: 228, endPoint x: 156, endPoint y: 222, distance: 6.7
click at [156, 222] on div "E5C280 100 % Recent colors Suggested for you" at bounding box center [160, 269] width 83 height 128
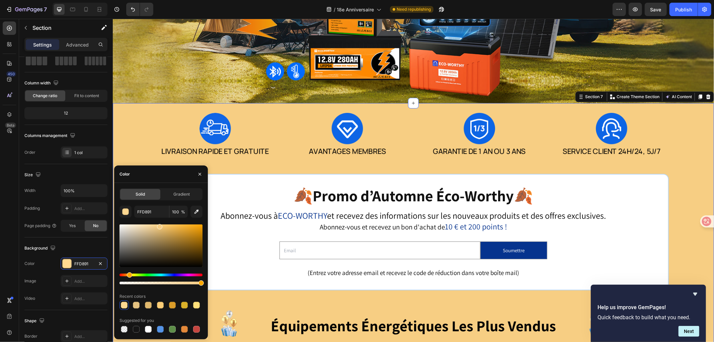
click at [159, 225] on div at bounding box center [159, 226] width 5 height 5
drag, startPoint x: 161, startPoint y: 231, endPoint x: 159, endPoint y: 221, distance: 9.6
click at [159, 222] on div "F7CE83 100 % Recent colors Suggested for you" at bounding box center [160, 269] width 83 height 128
click at [126, 272] on div at bounding box center [160, 254] width 83 height 63
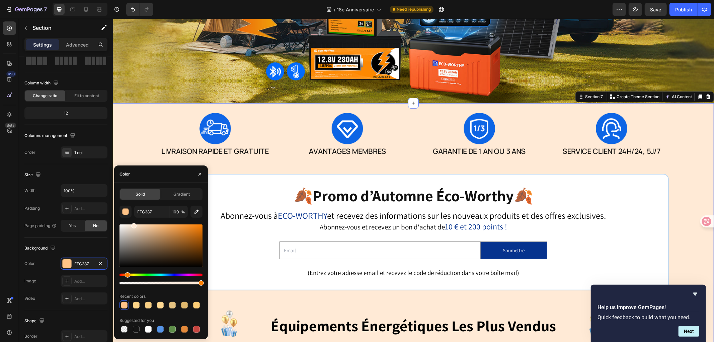
drag, startPoint x: 158, startPoint y: 227, endPoint x: 133, endPoint y: 223, distance: 25.9
click at [133, 223] on div at bounding box center [133, 225] width 5 height 5
drag, startPoint x: 128, startPoint y: 271, endPoint x: 132, endPoint y: 272, distance: 3.4
click at [132, 272] on div at bounding box center [160, 254] width 83 height 63
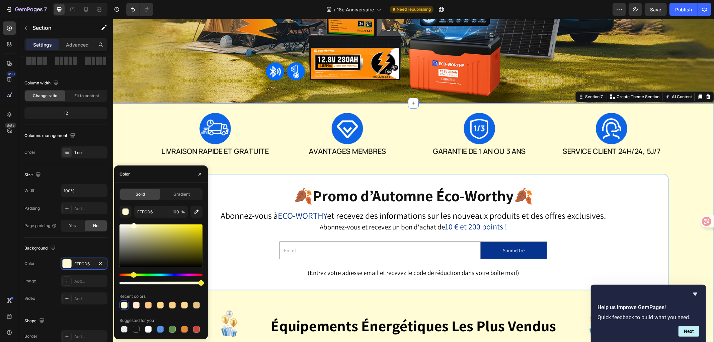
drag, startPoint x: 128, startPoint y: 275, endPoint x: 132, endPoint y: 275, distance: 4.3
click at [132, 275] on div "Hue" at bounding box center [133, 274] width 5 height 5
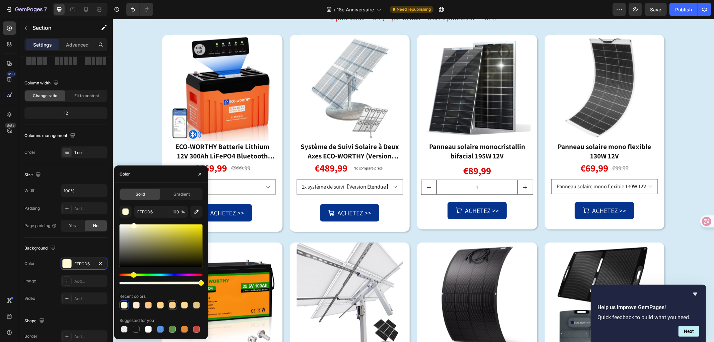
scroll to position [557, 0]
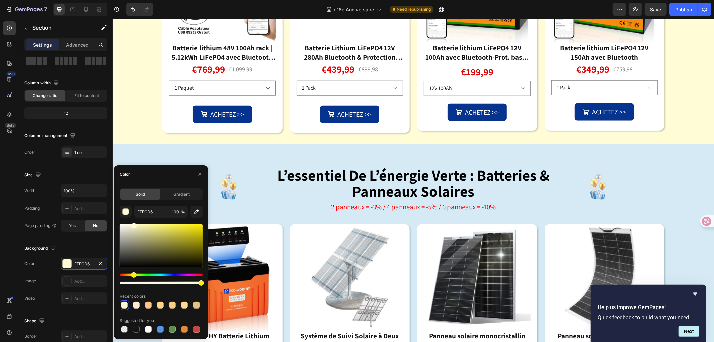
drag, startPoint x: 174, startPoint y: 306, endPoint x: 175, endPoint y: 298, distance: 8.1
click at [174, 306] on div at bounding box center [172, 304] width 7 height 7
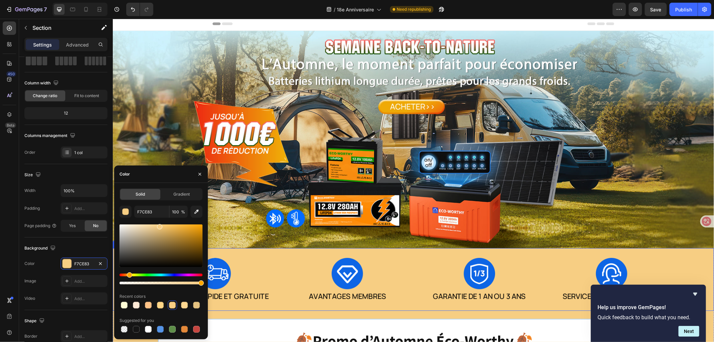
scroll to position [0, 0]
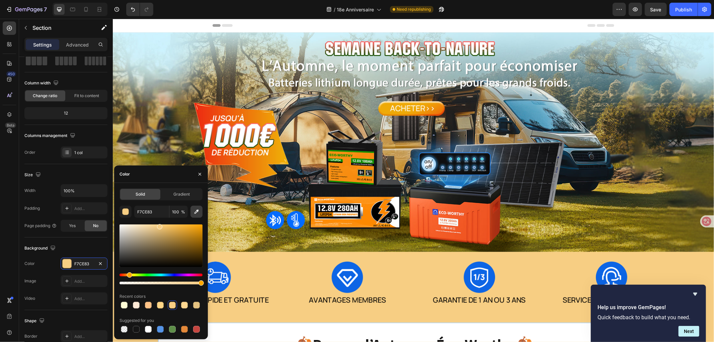
click at [196, 213] on icon "button" at bounding box center [196, 211] width 7 height 7
type input "CBF1F9"
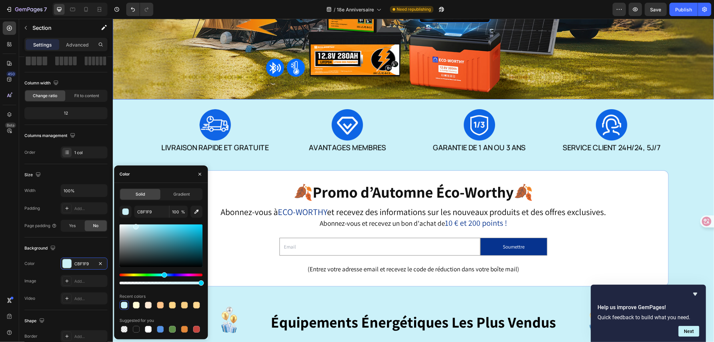
scroll to position [186, 0]
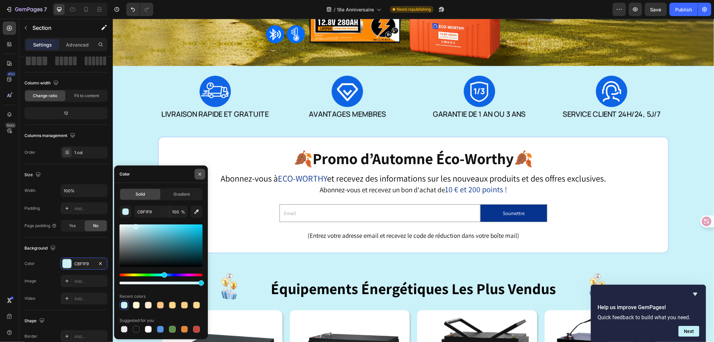
click at [198, 172] on icon "button" at bounding box center [199, 173] width 5 height 5
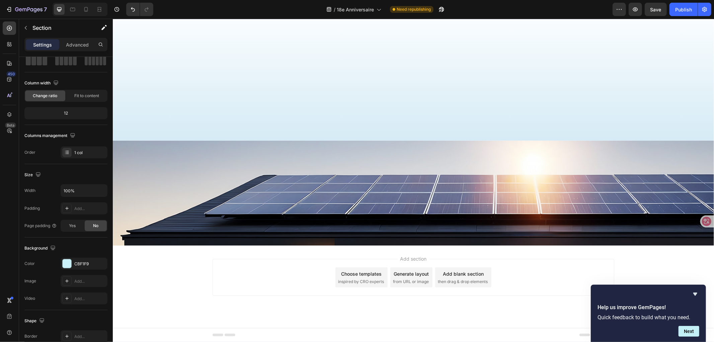
scroll to position [0, 0]
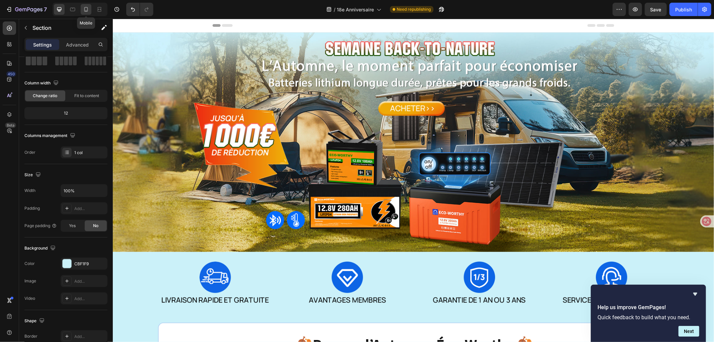
click at [84, 12] on icon at bounding box center [86, 9] width 7 height 7
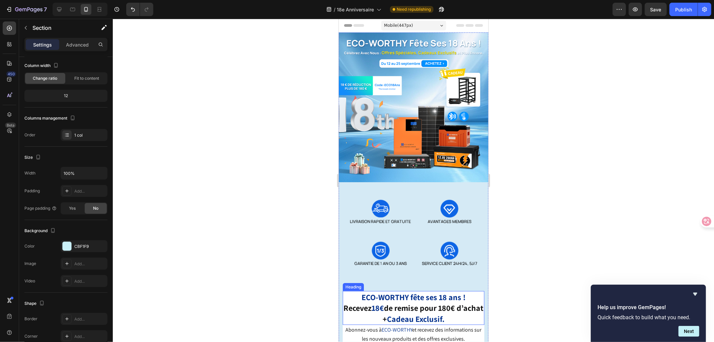
click at [451, 167] on img at bounding box center [413, 107] width 150 height 150
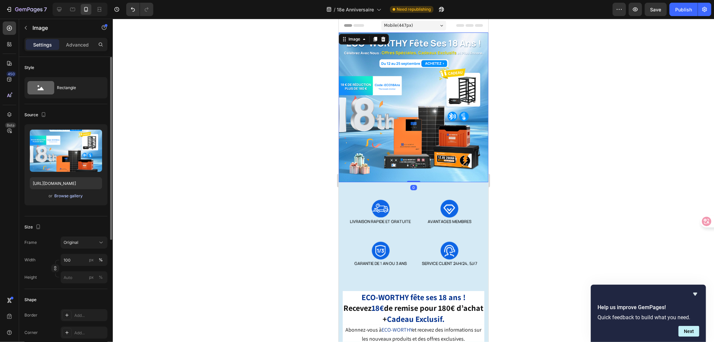
click at [73, 195] on div "Browse gallery" at bounding box center [69, 196] width 28 height 6
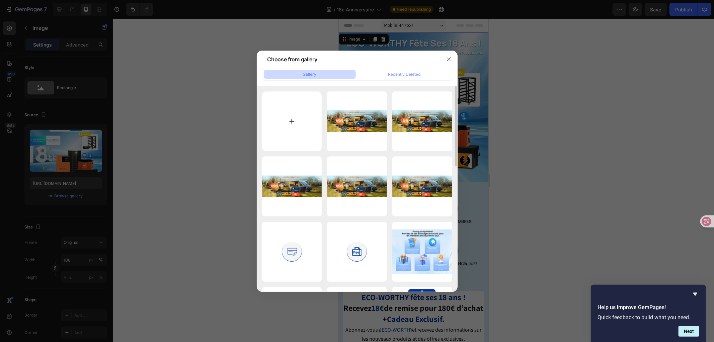
click at [291, 125] on input "file" at bounding box center [292, 121] width 60 height 60
type input "C:\fakepath\未标题-1.png"
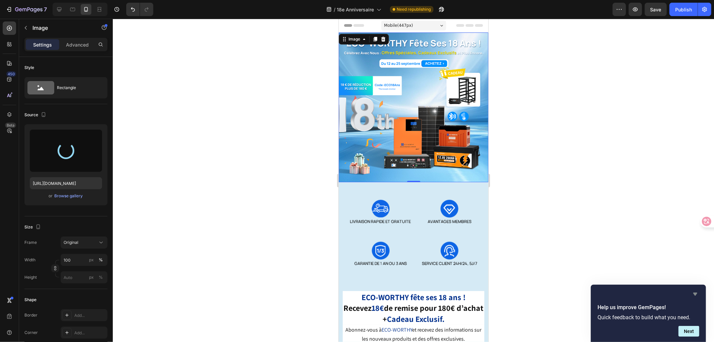
click at [693, 293] on icon "Hide survey" at bounding box center [695, 294] width 8 height 8
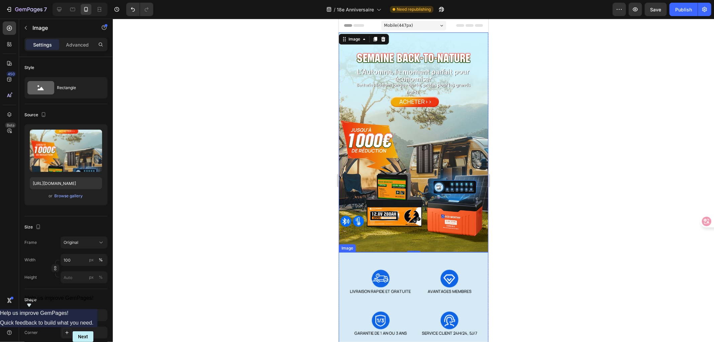
type input "https://cdn.shopify.com/s/files/1/0598/0979/2172/files/gempages_490570720003228…"
click at [564, 169] on div at bounding box center [413, 180] width 601 height 323
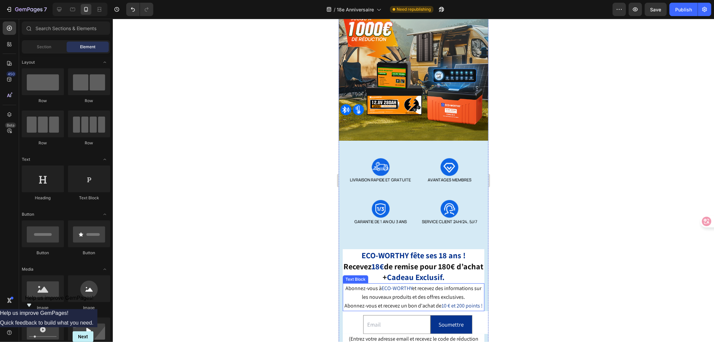
scroll to position [186, 0]
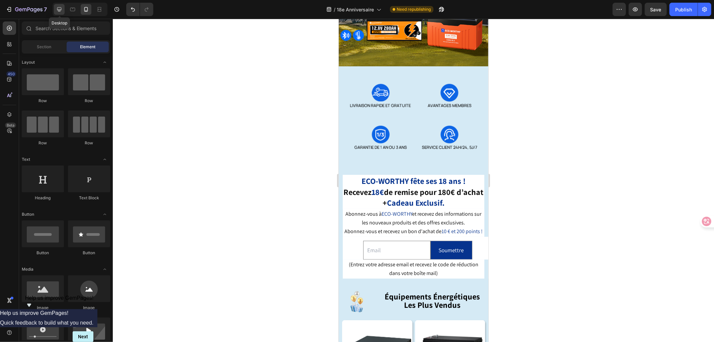
click at [60, 12] on icon at bounding box center [59, 9] width 7 height 7
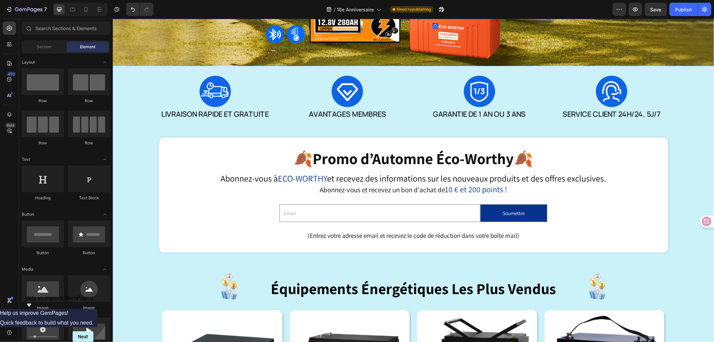
click at [361, 148] on strong "Promo d’Automne Éco-Worthy" at bounding box center [412, 158] width 201 height 20
click at [382, 148] on strong "Promo d’Automne Éco-Worthy" at bounding box center [412, 158] width 201 height 20
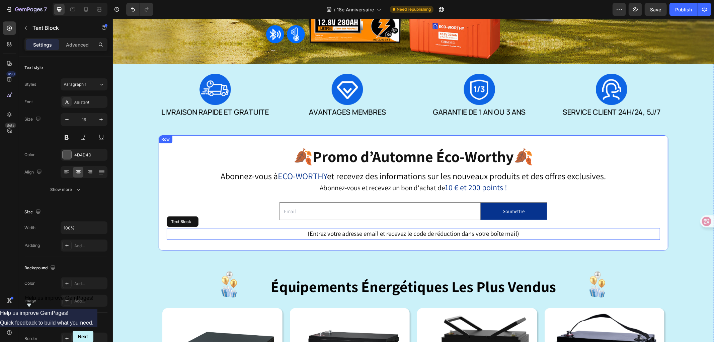
drag, startPoint x: 524, startPoint y: 135, endPoint x: 513, endPoint y: 57, distance: 78.7
click at [521, 228] on p "(Entrez votre adresse email et recevez le code de réduction dans votre boîte ma…" at bounding box center [413, 233] width 492 height 10
click at [511, 146] on strong "Promo d’Automne Éco-Worthy" at bounding box center [412, 156] width 201 height 20
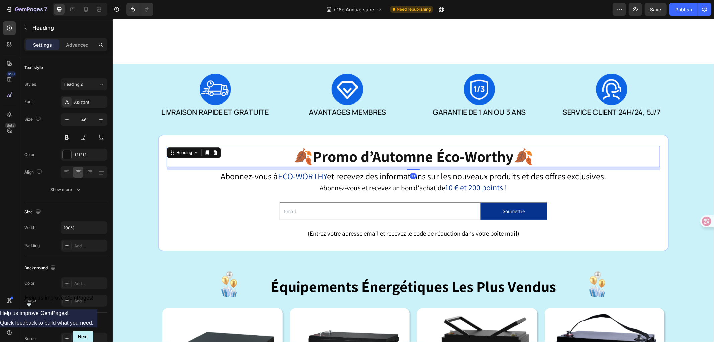
click at [538, 146] on p "🍂 Promo d’Automne Éco-Worthy 🍂" at bounding box center [413, 156] width 492 height 20
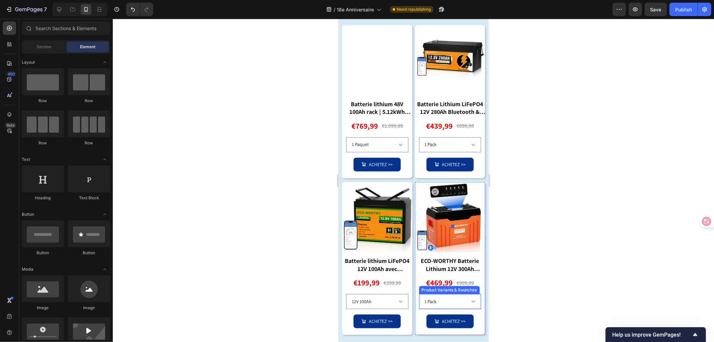
scroll to position [520, 0]
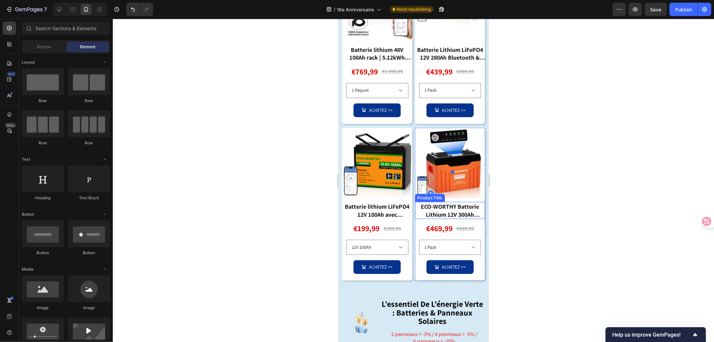
click at [445, 206] on div "ECO-WORTHY Batterie Lithium 12V 300Ah LiFePO4 Bluetooth avec écran, 200A BMS" at bounding box center [449, 209] width 70 height 17
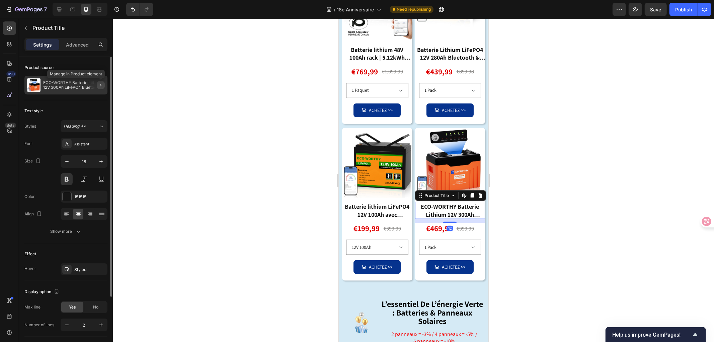
click at [99, 84] on icon "button" at bounding box center [100, 84] width 5 height 5
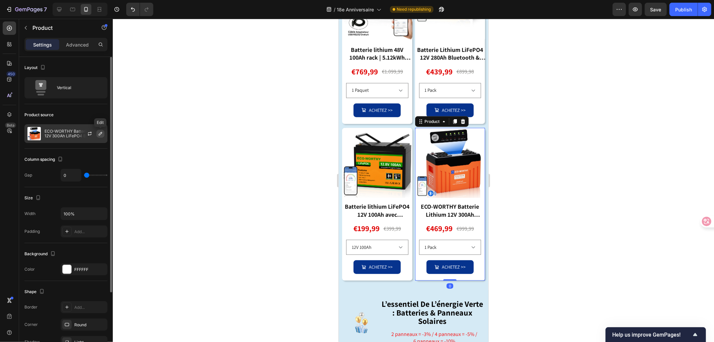
click at [100, 132] on icon "button" at bounding box center [100, 133] width 5 height 5
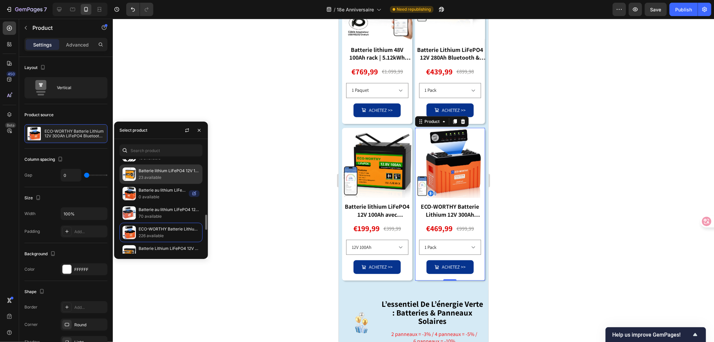
scroll to position [381, 0]
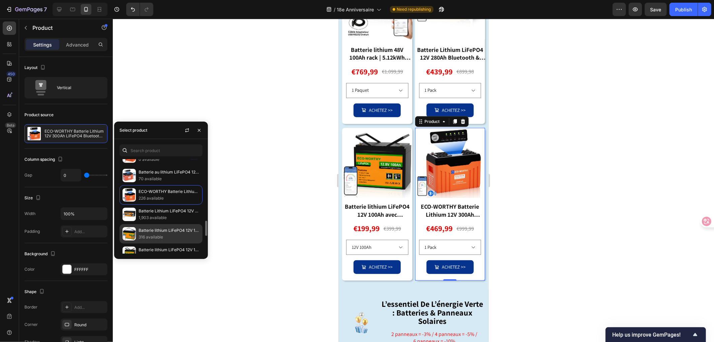
click at [157, 235] on p "316 available" at bounding box center [168, 236] width 61 height 7
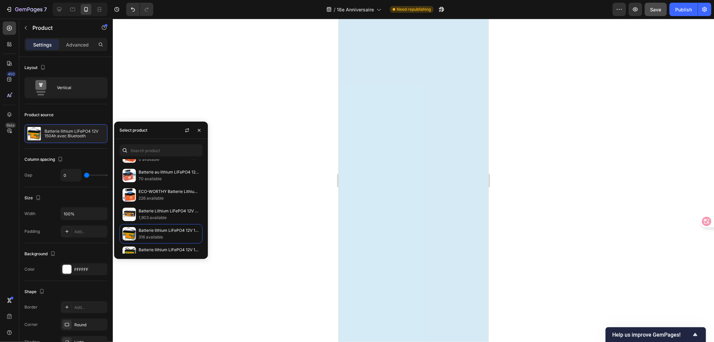
scroll to position [0, 0]
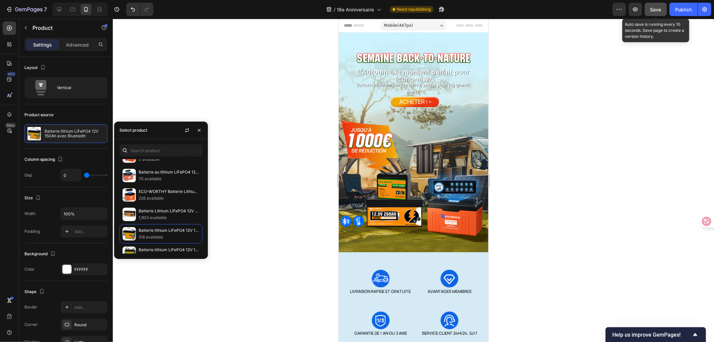
click at [654, 9] on span "Save" at bounding box center [655, 10] width 11 height 6
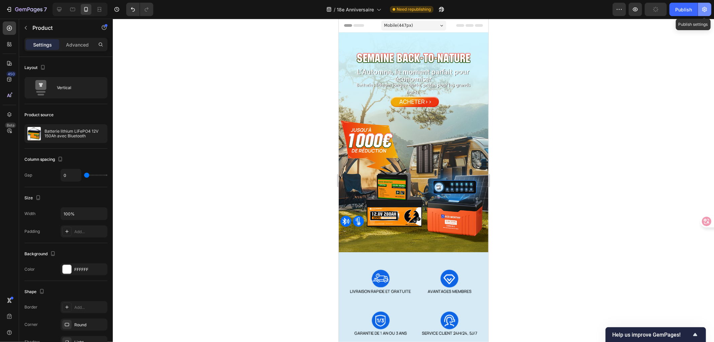
click at [701, 11] on icon "button" at bounding box center [704, 9] width 7 height 7
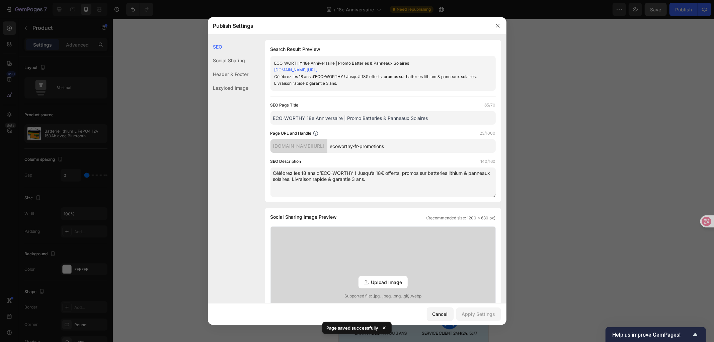
click at [312, 118] on input "ECO-WORTHY 18e Anniversaire | Promo Batteries & Panneaux Solaires" at bounding box center [382, 117] width 225 height 13
click at [335, 119] on input "ECO-WORTHY 18e Anniversaire | Promo Batteries & Panneaux Solaires" at bounding box center [382, 117] width 225 height 13
drag, startPoint x: 345, startPoint y: 118, endPoint x: 362, endPoint y: 121, distance: 17.0
click at [345, 118] on input "ECO-WORTHY 18e Anniversaire | Promo Batteries & Panneaux Solaires" at bounding box center [382, 117] width 225 height 13
drag, startPoint x: 343, startPoint y: 118, endPoint x: 262, endPoint y: 120, distance: 81.0
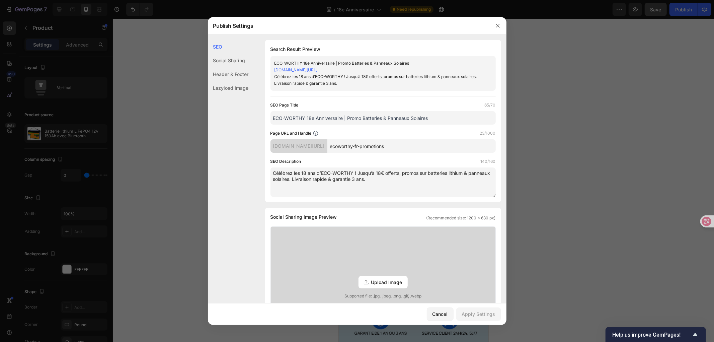
click at [262, 120] on div "SEO Search Result Preview ECO-WORTHY 18e Anniversaire | Promo Batteries & Panne…" at bounding box center [357, 313] width 298 height 546
paste input "Promo d’Automn"
drag, startPoint x: 342, startPoint y: 119, endPoint x: 329, endPoint y: 125, distance: 14.5
click at [342, 119] on input "Promo d’Automne | Promo Batteries & Panneaux Solaires" at bounding box center [382, 117] width 225 height 13
click at [308, 118] on input "Promo d’Automne | Promo Batteries & Panneaux Solaires" at bounding box center [382, 117] width 225 height 13
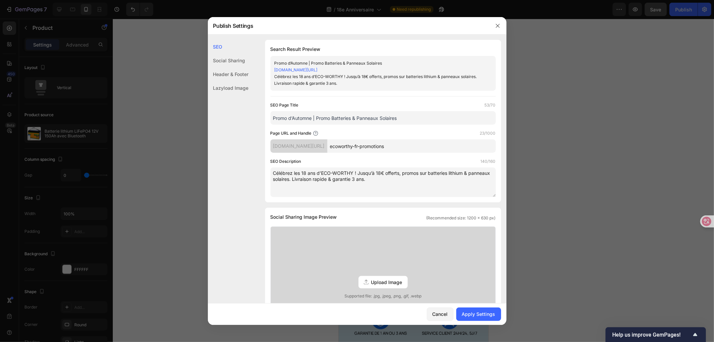
click at [347, 119] on input "Promo d’Automne | Promo Batteries & Panneaux Solaires" at bounding box center [382, 117] width 225 height 13
click at [392, 118] on input "Promo d’Automne | Promo Batteries & Panneaux Solaires" at bounding box center [382, 117] width 225 height 13
click at [410, 119] on input "Promo d’Automne | Promo Batteries & Panneaux Solaires" at bounding box center [382, 117] width 225 height 13
click at [315, 118] on input "Promo d’Automne | Promo Batteries & Panneaux Solaires" at bounding box center [382, 117] width 225 height 13
click at [312, 118] on input "Promo d’Automne | Promo Batteries & Panneaux Solaires" at bounding box center [382, 117] width 225 height 13
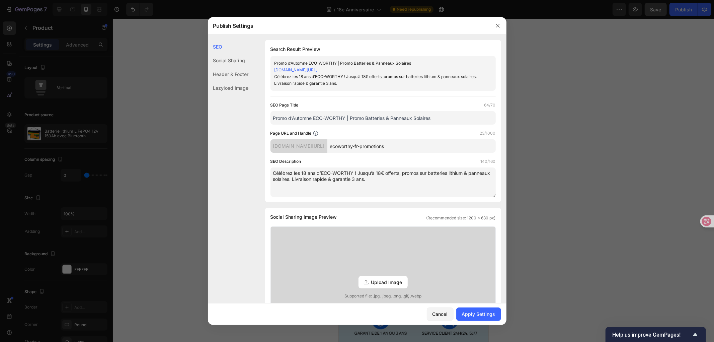
click at [438, 116] on input "Promo d’Automne ECO-WORTHY | Promo Batteries & Panneaux Solaires" at bounding box center [382, 117] width 225 height 13
type input "Promo d’Automne ECO-WORTHY | Promo Batteries & Panneaux Solaires"
click at [469, 313] on div "Apply Settings" at bounding box center [478, 313] width 33 height 7
click at [376, 175] on textarea "Célébrez les 18 ans d’ECO-WORTHY ! Jusqu’à 18€ offerts, promos sur batteries li…" at bounding box center [382, 181] width 225 height 29
click at [400, 181] on textarea "Célébrez les 18 ans d’ECO-WORTHY ! Jusqu’à 18€ offerts, promos sur batteries li…" at bounding box center [382, 181] width 225 height 29
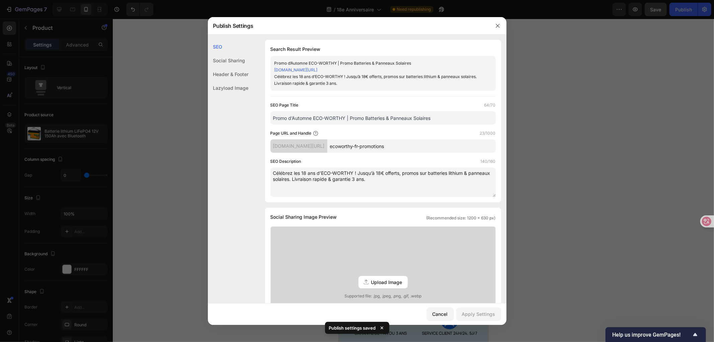
drag, startPoint x: 397, startPoint y: 182, endPoint x: 261, endPoint y: 170, distance: 137.1
click at [261, 170] on div "SEO Search Result Preview Promo d’Automne ECO-WORTHY | Promo Batteries & Pannea…" at bounding box center [357, 313] width 298 height 546
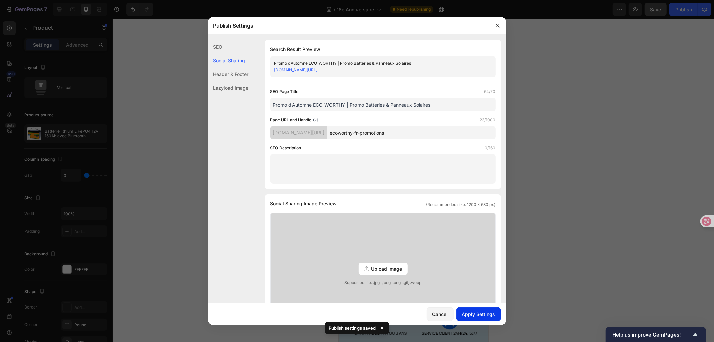
click at [475, 314] on div "Apply Settings" at bounding box center [478, 313] width 33 height 7
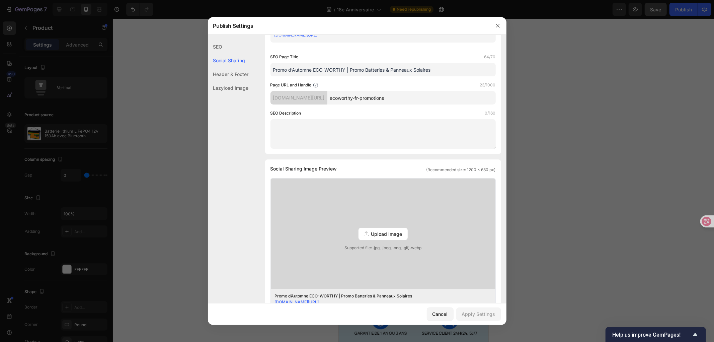
scroll to position [74, 0]
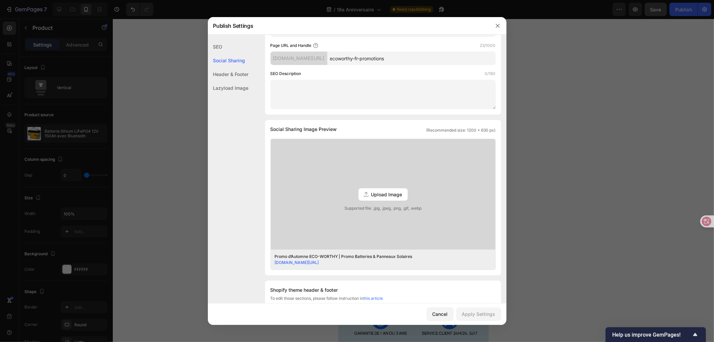
click at [320, 90] on textarea at bounding box center [382, 94] width 225 height 29
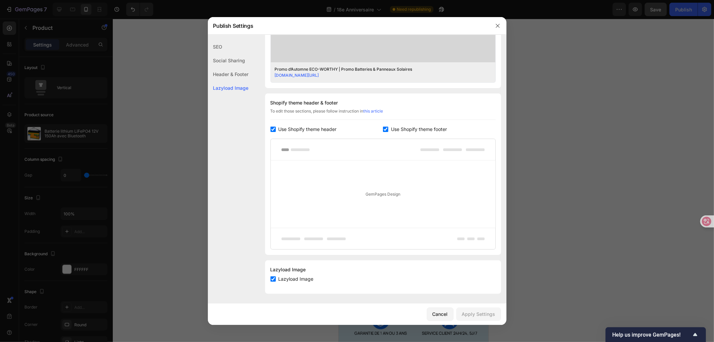
scroll to position [262, 0]
click at [497, 23] on icon "button" at bounding box center [497, 25] width 5 height 5
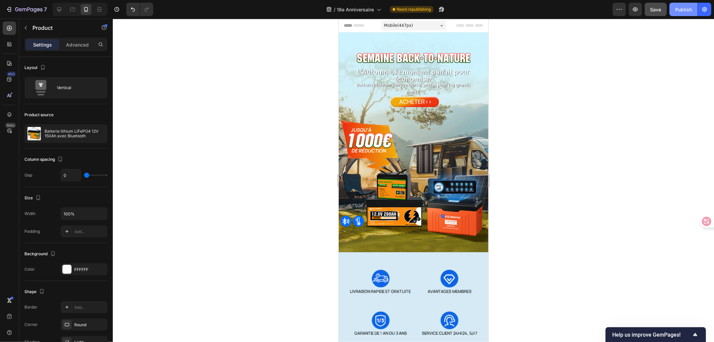
click at [677, 10] on div "Publish" at bounding box center [683, 9] width 17 height 7
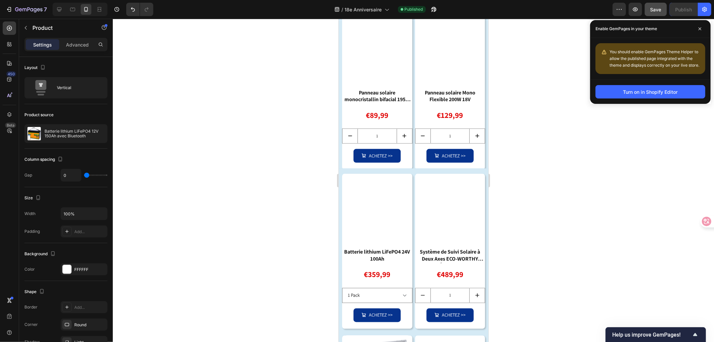
scroll to position [718, 0]
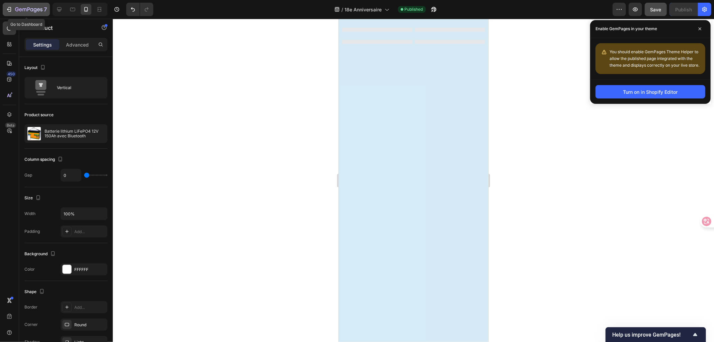
click at [17, 7] on icon "button" at bounding box center [17, 9] width 4 height 4
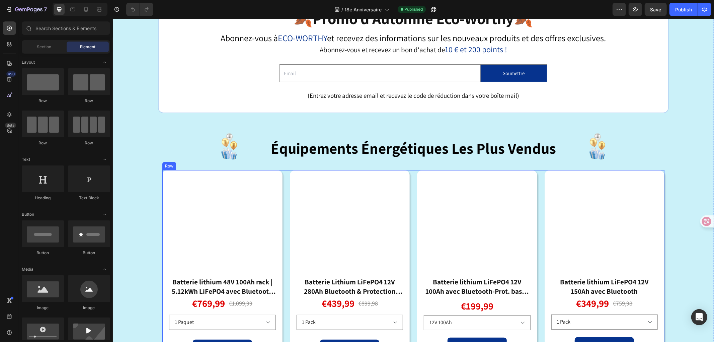
scroll to position [372, 0]
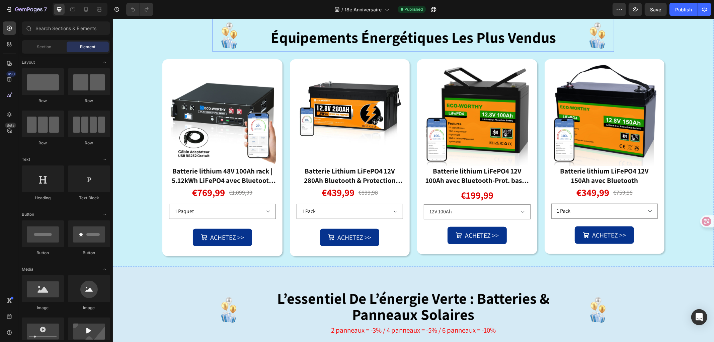
click at [411, 47] on strong "équipements énergétiques les plus vendus" at bounding box center [412, 37] width 285 height 20
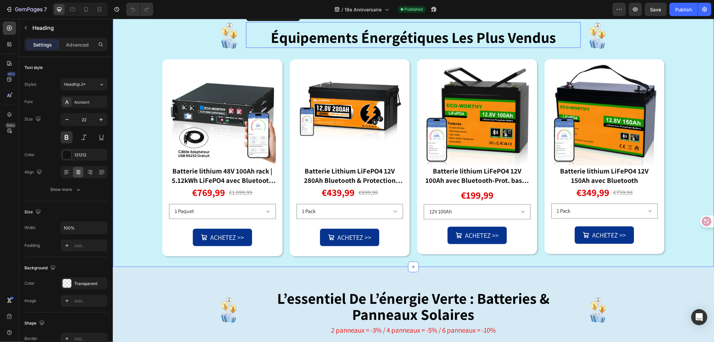
click at [538, 52] on div "équipements énergétiques les plus vendus Heading 0" at bounding box center [413, 34] width 335 height 33
click at [558, 48] on h2 "équipements énergétiques les plus vendus" at bounding box center [413, 39] width 335 height 18
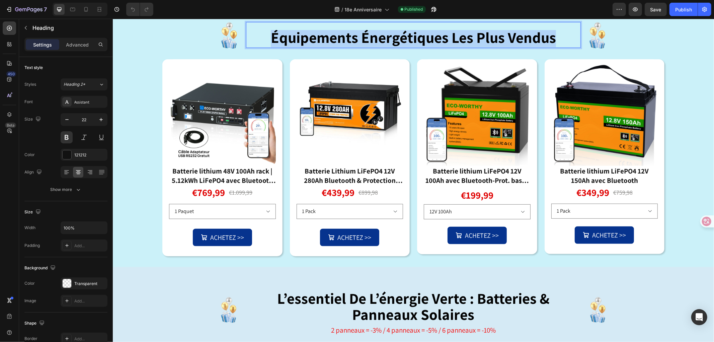
drag, startPoint x: 562, startPoint y: 99, endPoint x: 271, endPoint y: 98, distance: 290.4
click at [271, 47] on p "équipements énergétiques les plus vendus" at bounding box center [412, 38] width 333 height 16
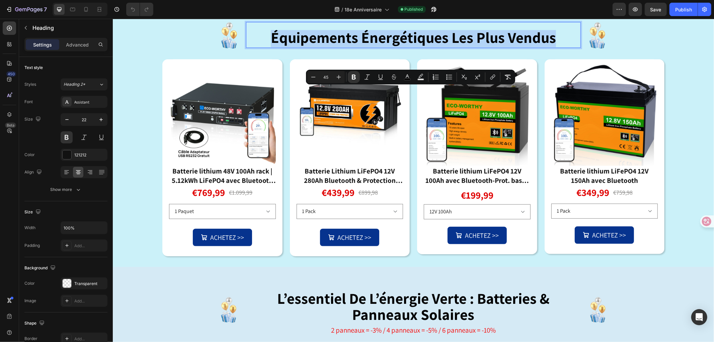
copy strong "équipements énergétiques les plus vendus"
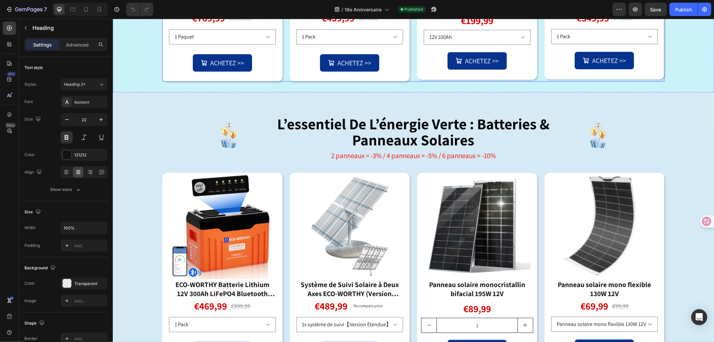
scroll to position [557, 0]
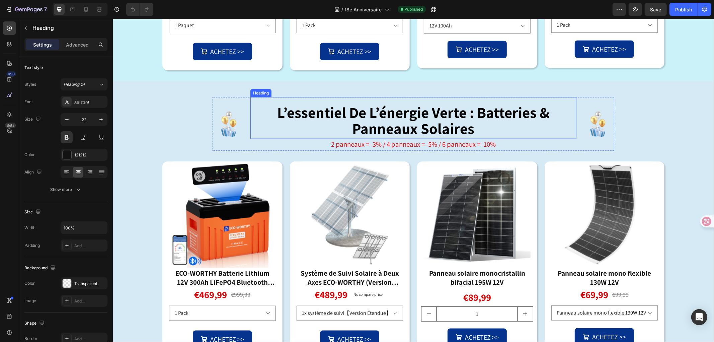
click at [451, 138] on strong "l’essentiel de l’énergie verte : batteries & panneaux solaires" at bounding box center [413, 120] width 272 height 36
click at [487, 138] on h1 "l’essentiel de l’énergie verte : batteries & panneaux solaires" at bounding box center [412, 122] width 325 height 34
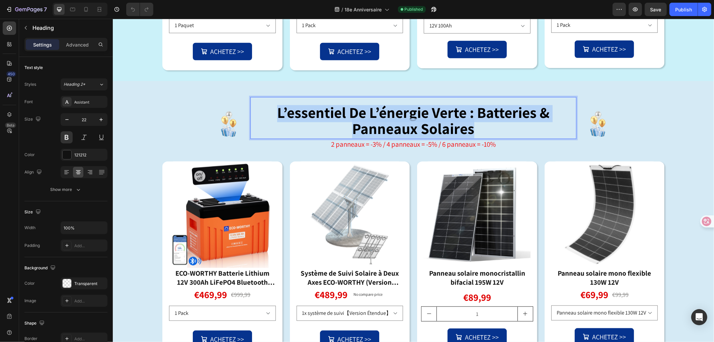
drag, startPoint x: 482, startPoint y: 188, endPoint x: 270, endPoint y: 164, distance: 213.8
click at [270, 138] on h1 "l’essentiel de l’énergie verte : batteries & panneaux solaires" at bounding box center [412, 122] width 325 height 34
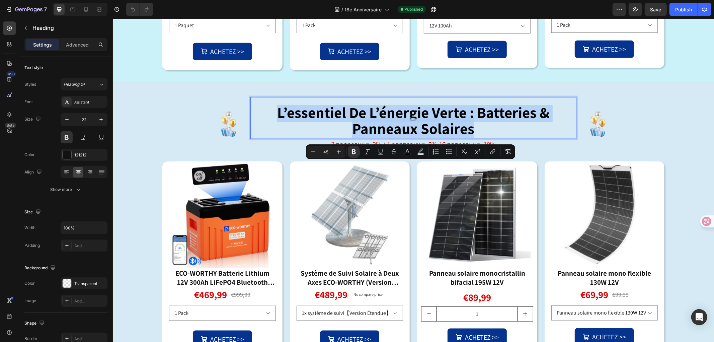
copy strong "l’essentiel de l’énergie verte : batteries & panneaux solaires"
click at [470, 148] on span "2 panneaux = -3% / 4 panneaux = -5% / 6 panneaux = -10%" at bounding box center [412, 143] width 165 height 9
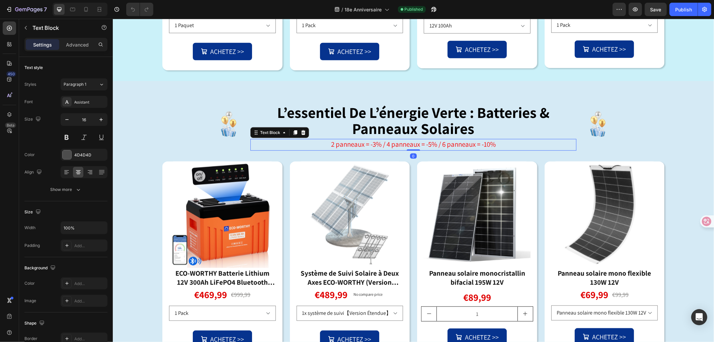
click at [504, 150] on p "2 panneaux = -3% / 4 panneaux = -5% / 6 panneaux = -10%" at bounding box center [413, 144] width 324 height 10
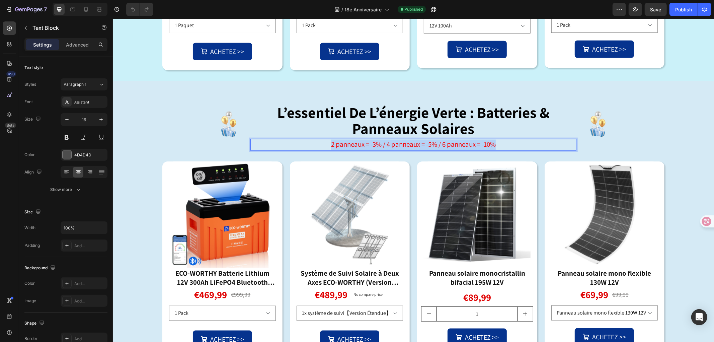
drag, startPoint x: 506, startPoint y: 204, endPoint x: 299, endPoint y: 202, distance: 207.1
click at [299, 150] on p "2 panneaux = -3% / 4 panneaux = -5% / 6 panneaux = -10%" at bounding box center [413, 144] width 324 height 10
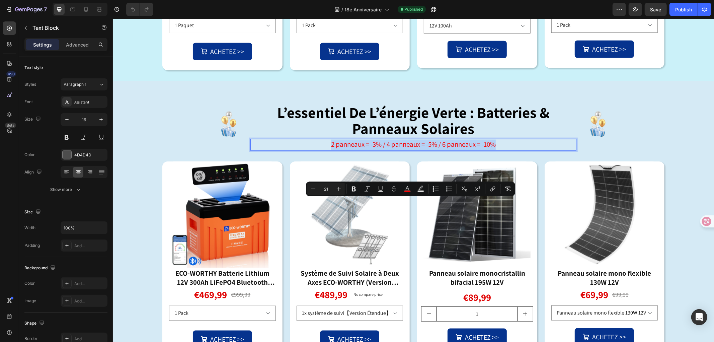
copy span "2 panneaux = -3% / 4 panneaux = -5% / 6 panneaux = -10%"
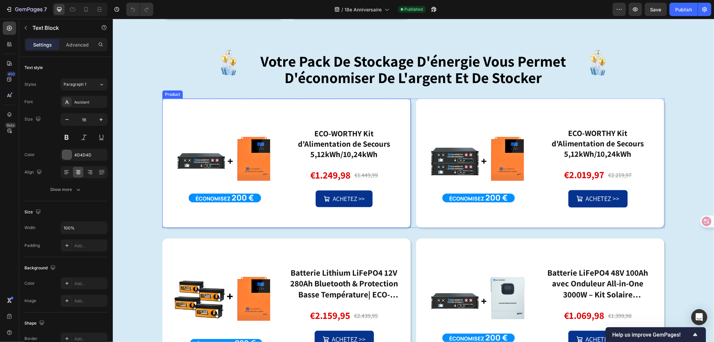
scroll to position [1115, 0]
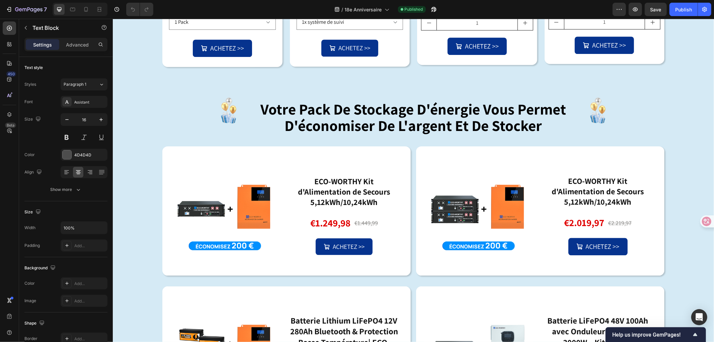
click at [399, 119] on strong "votre pack de stockage d'énergie vous permet d'économiser de l'argent et de sto…" at bounding box center [412, 117] width 305 height 36
click at [530, 124] on strong "votre pack de stockage d'énergie vous permet d'économiser de l'argent et de sto…" at bounding box center [412, 117] width 305 height 36
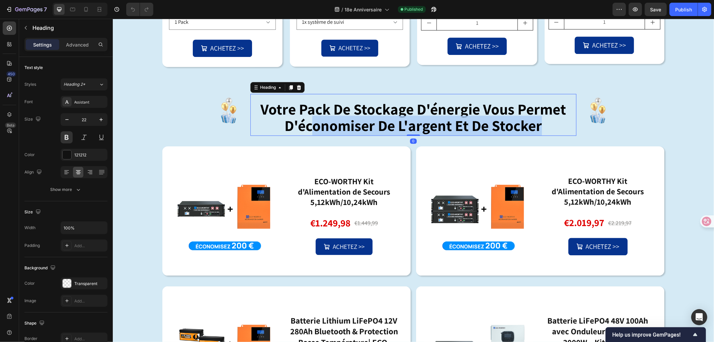
drag, startPoint x: 469, startPoint y: 123, endPoint x: 258, endPoint y: 108, distance: 211.3
click at [258, 108] on p "votre pack de stockage d'énergie vous permet d'économiser de l'argent et de sto…" at bounding box center [413, 118] width 324 height 32
copy strong "onomiser de l'argent et de stocker"
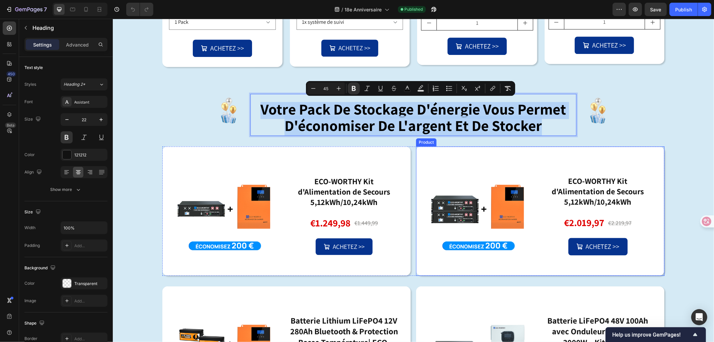
copy strong "votre pack de stockage d'énergie vous permet d'économiser de l'argent et de sto…"
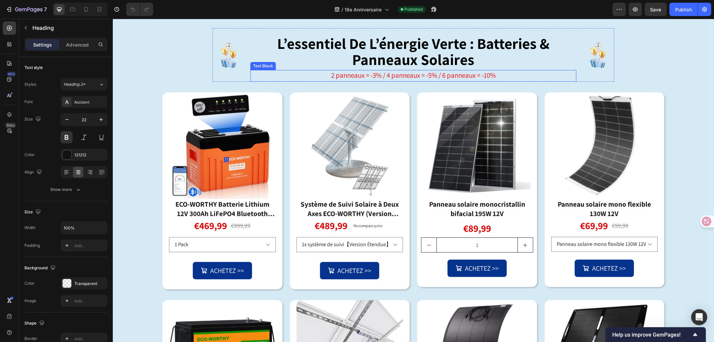
scroll to position [557, 0]
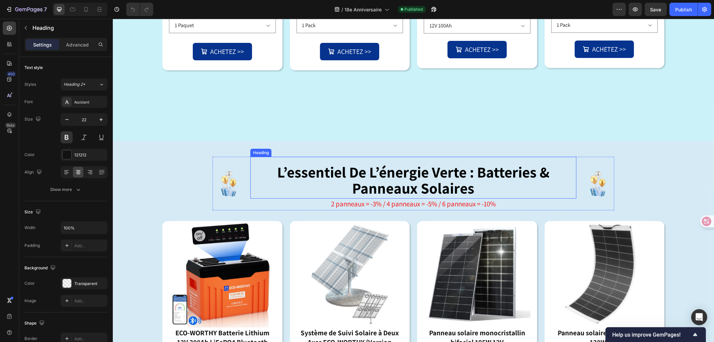
click at [454, 183] on strong "l’essentiel de l’énergie verte : batteries & panneaux solaires" at bounding box center [413, 180] width 272 height 36
click at [470, 191] on h1 "l’essentiel de l’énergie verte : batteries & panneaux solaires" at bounding box center [412, 181] width 325 height 34
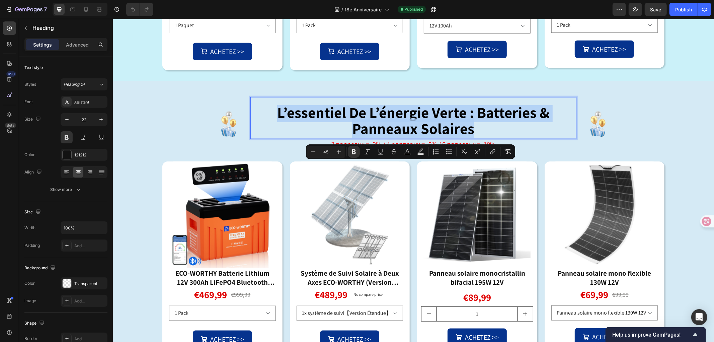
drag, startPoint x: 475, startPoint y: 192, endPoint x: 267, endPoint y: 165, distance: 210.5
click at [267, 138] on p "l’essentiel de l’énergie verte : batteries & panneaux solaires" at bounding box center [413, 121] width 324 height 32
copy strong "l’essentiel de l’énergie verte : batteries & panneaux solaires"
